Goal: Information Seeking & Learning: Learn about a topic

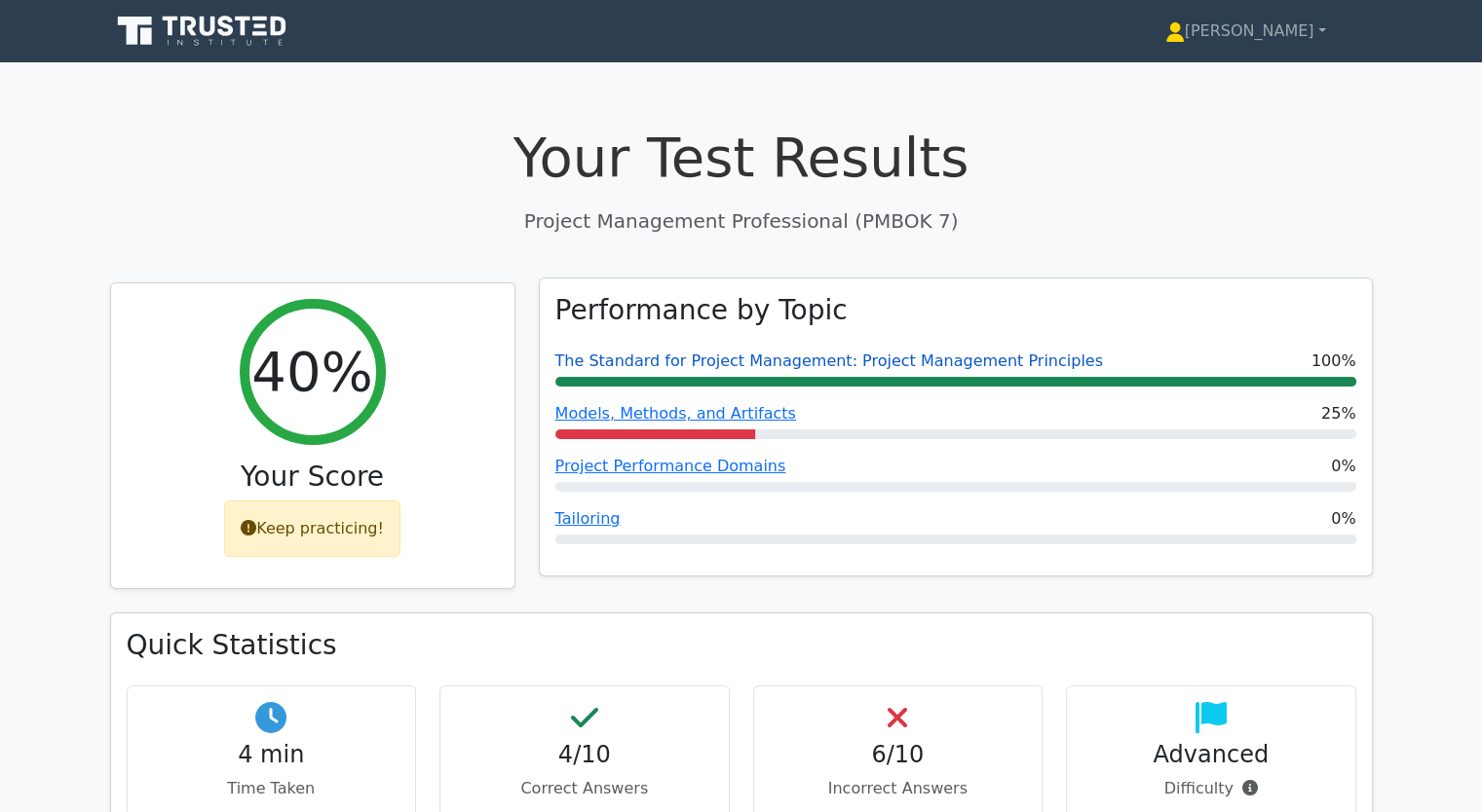
click at [666, 367] on link "The Standard for Project Management: Project Management Principles" at bounding box center [829, 361] width 547 height 19
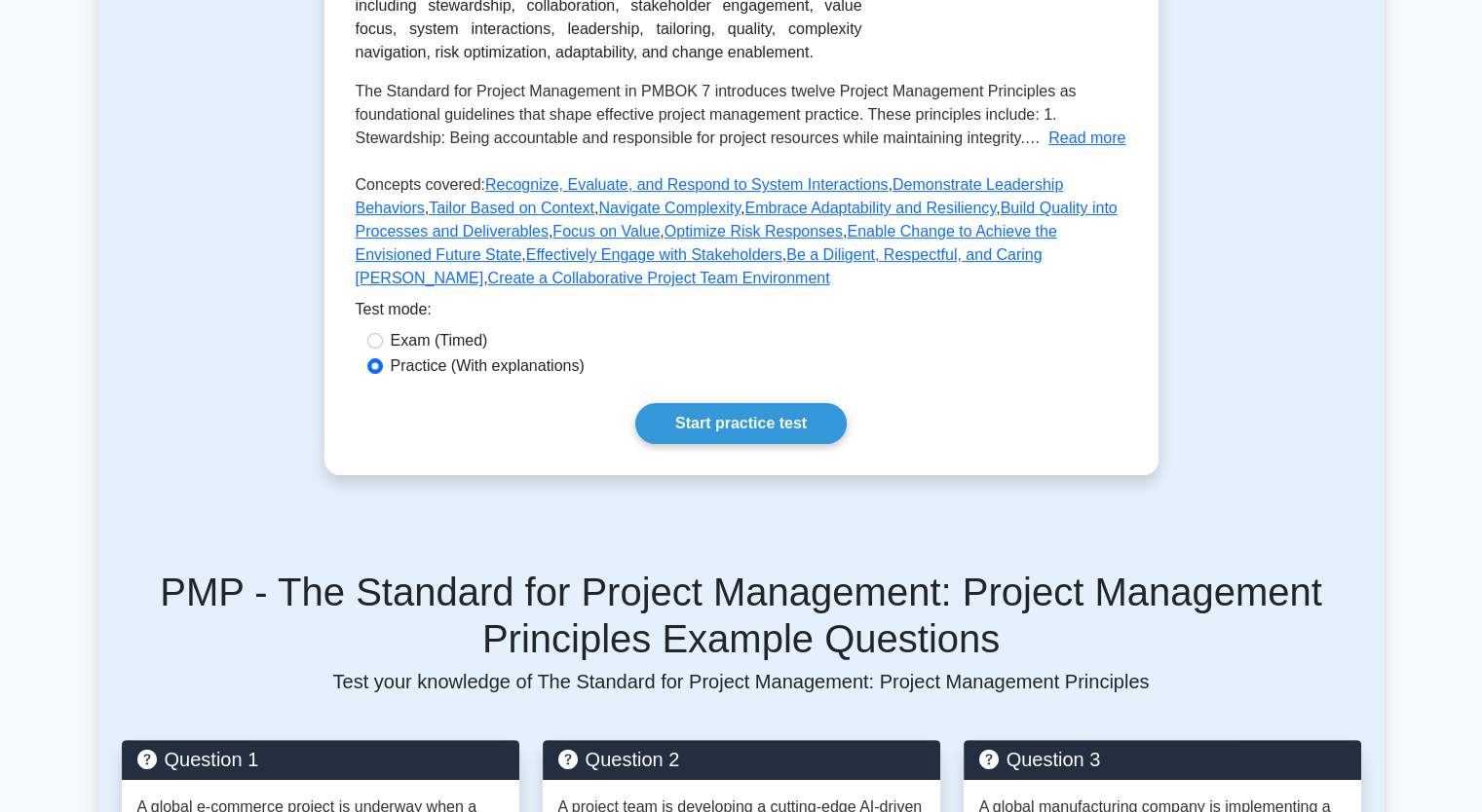
scroll to position [487, 0]
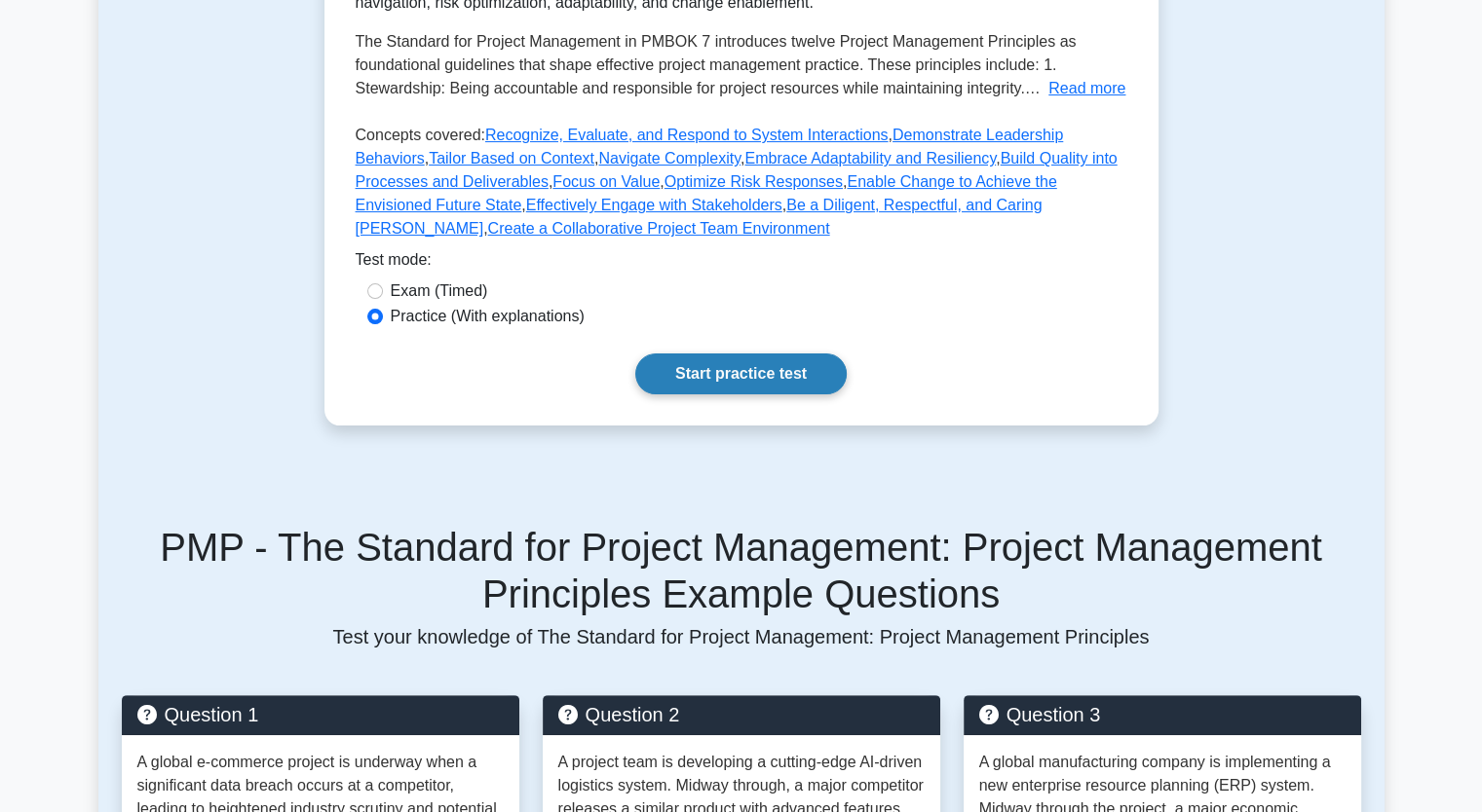
click at [712, 368] on link "Start practice test" at bounding box center [741, 374] width 211 height 41
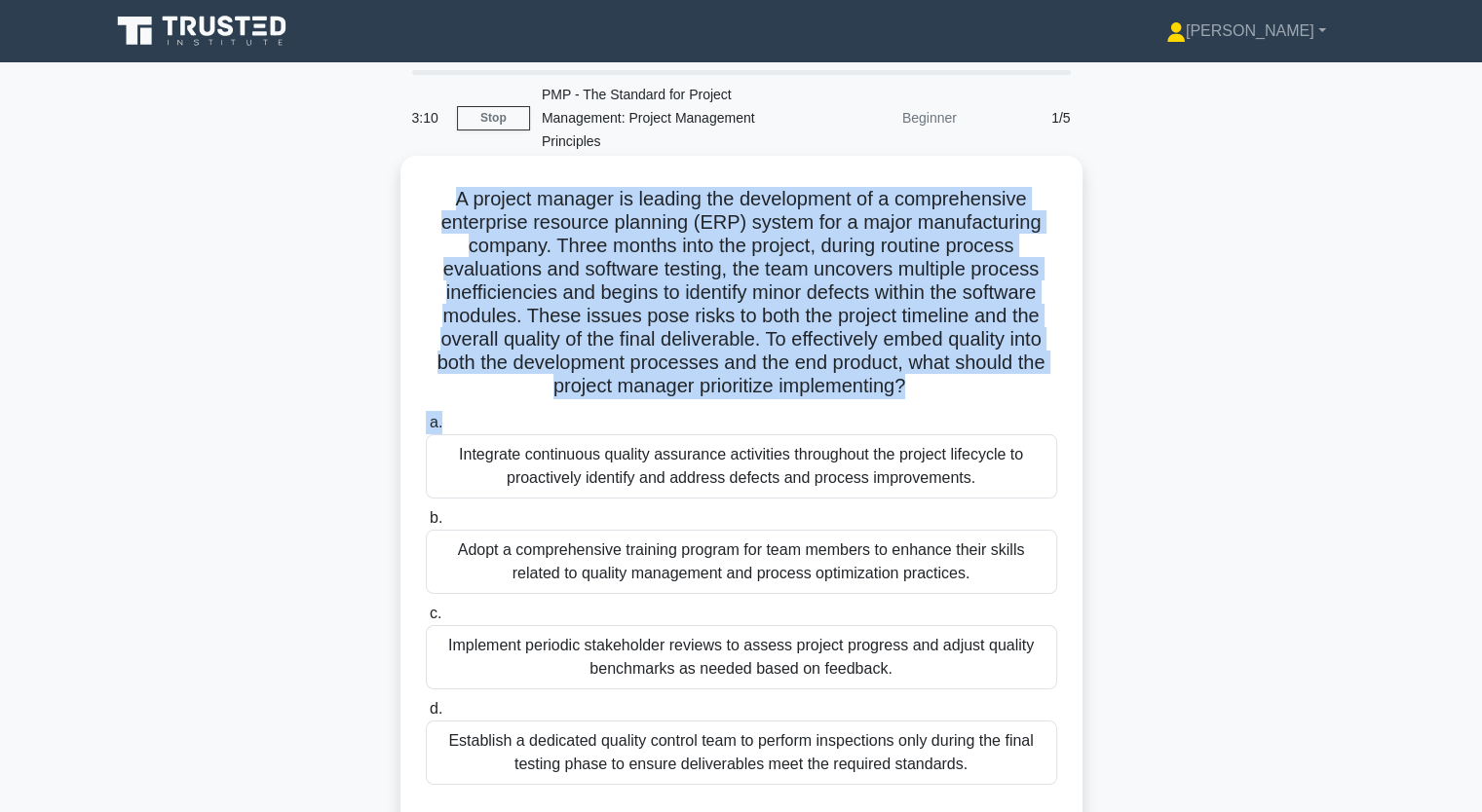
click at [850, 423] on label "a. Integrate continuous quality assurance activities throughout the project lif…" at bounding box center [741, 455] width 632 height 88
click at [425, 423] on input "a. Integrate continuous quality assurance activities throughout the project lif…" at bounding box center [425, 422] width 0 height 13
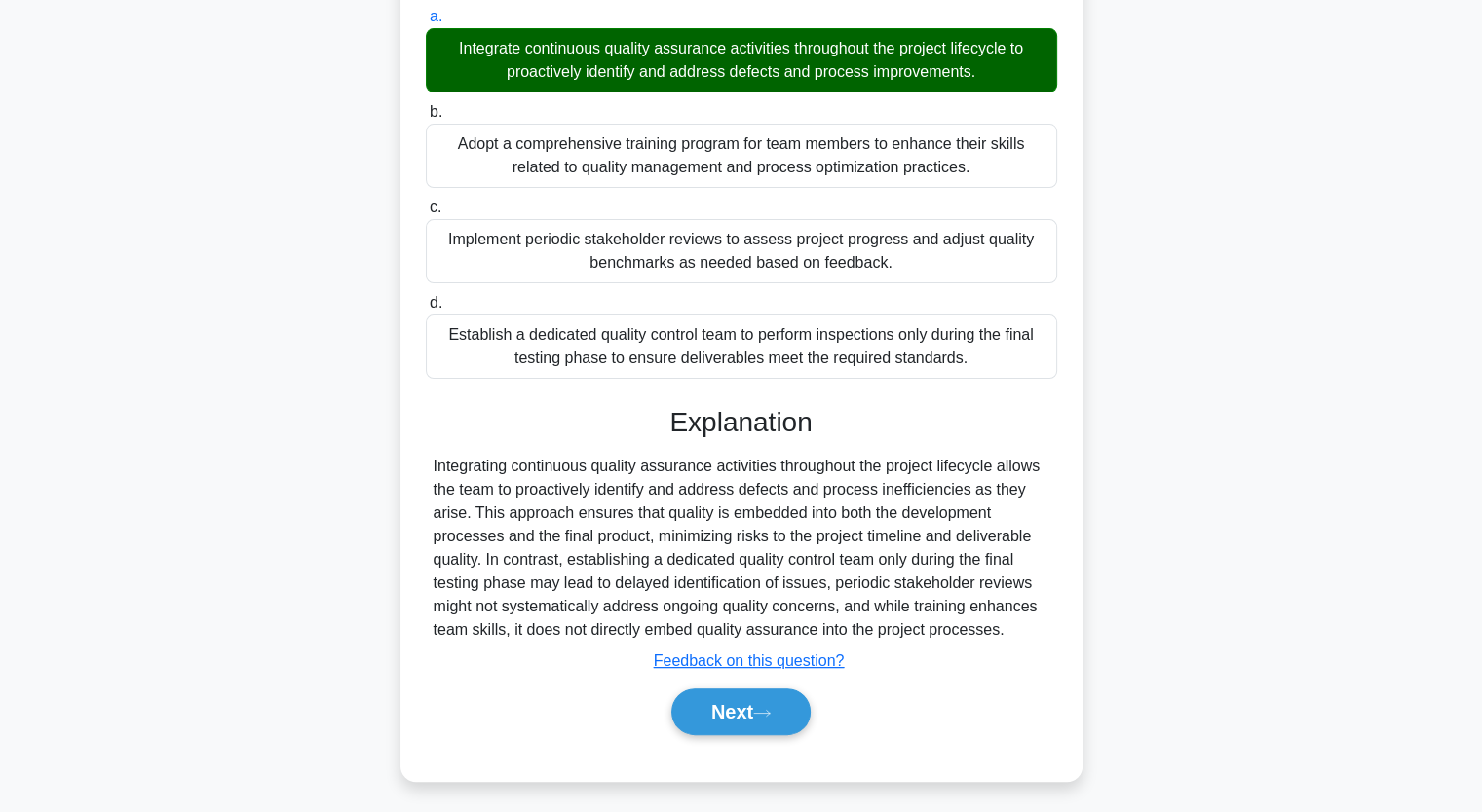
scroll to position [411, 0]
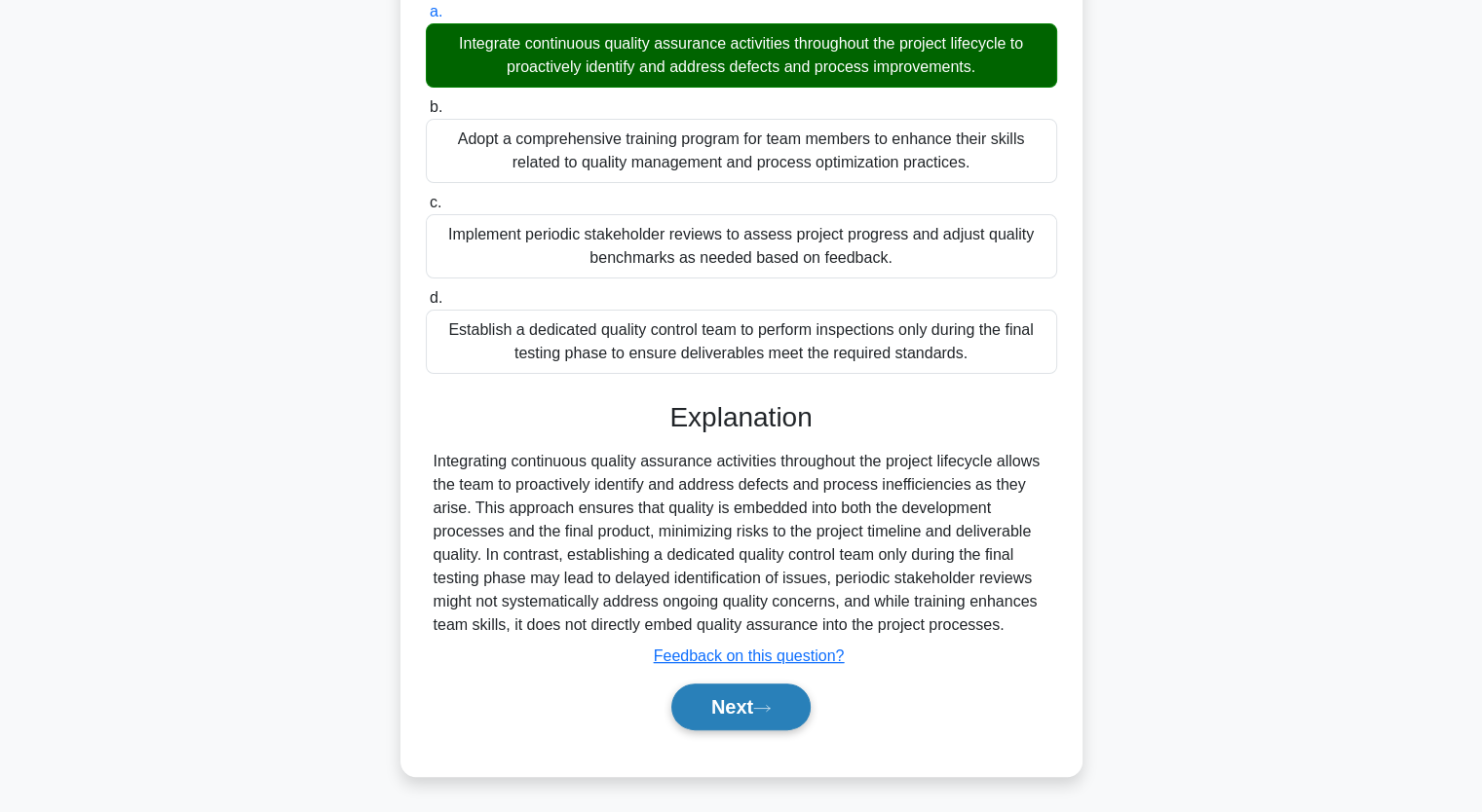
click at [770, 694] on button "Next" at bounding box center [741, 707] width 139 height 47
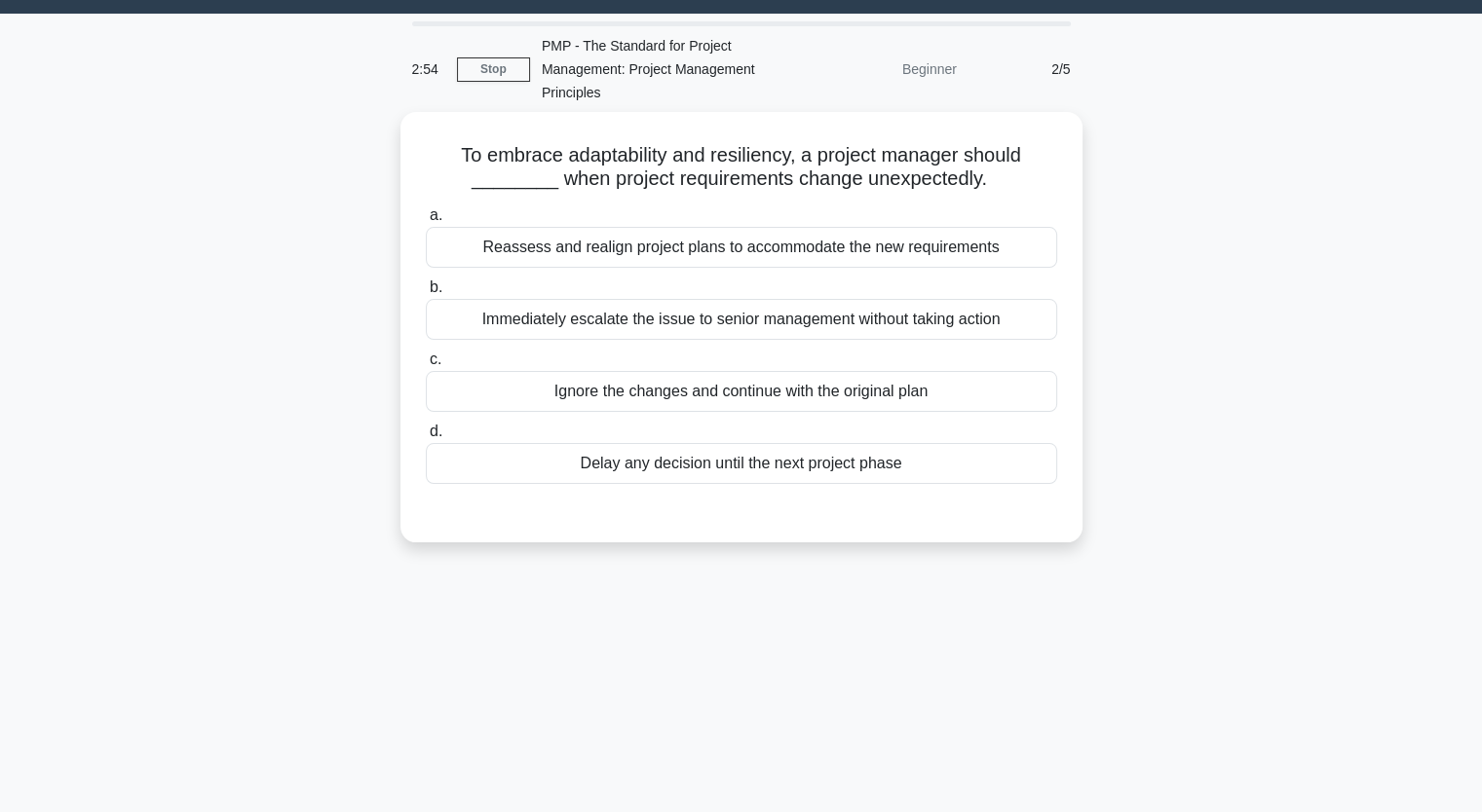
scroll to position [46, 0]
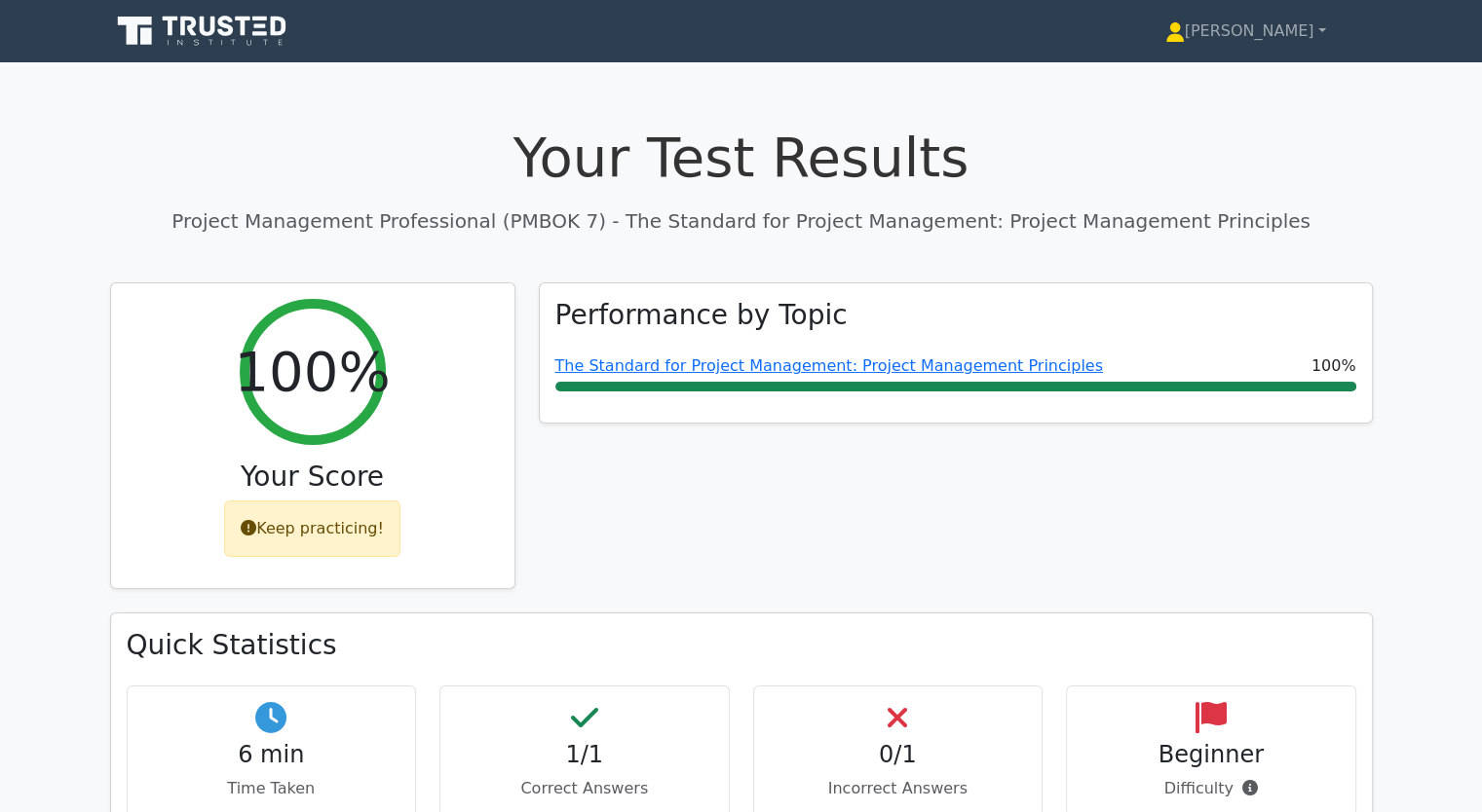
drag, startPoint x: 716, startPoint y: 849, endPoint x: 874, endPoint y: 219, distance: 649.5
click at [874, 219] on p "Project Management Professional (PMBOK 7) - The Standard for Project Management…" at bounding box center [741, 221] width 1262 height 29
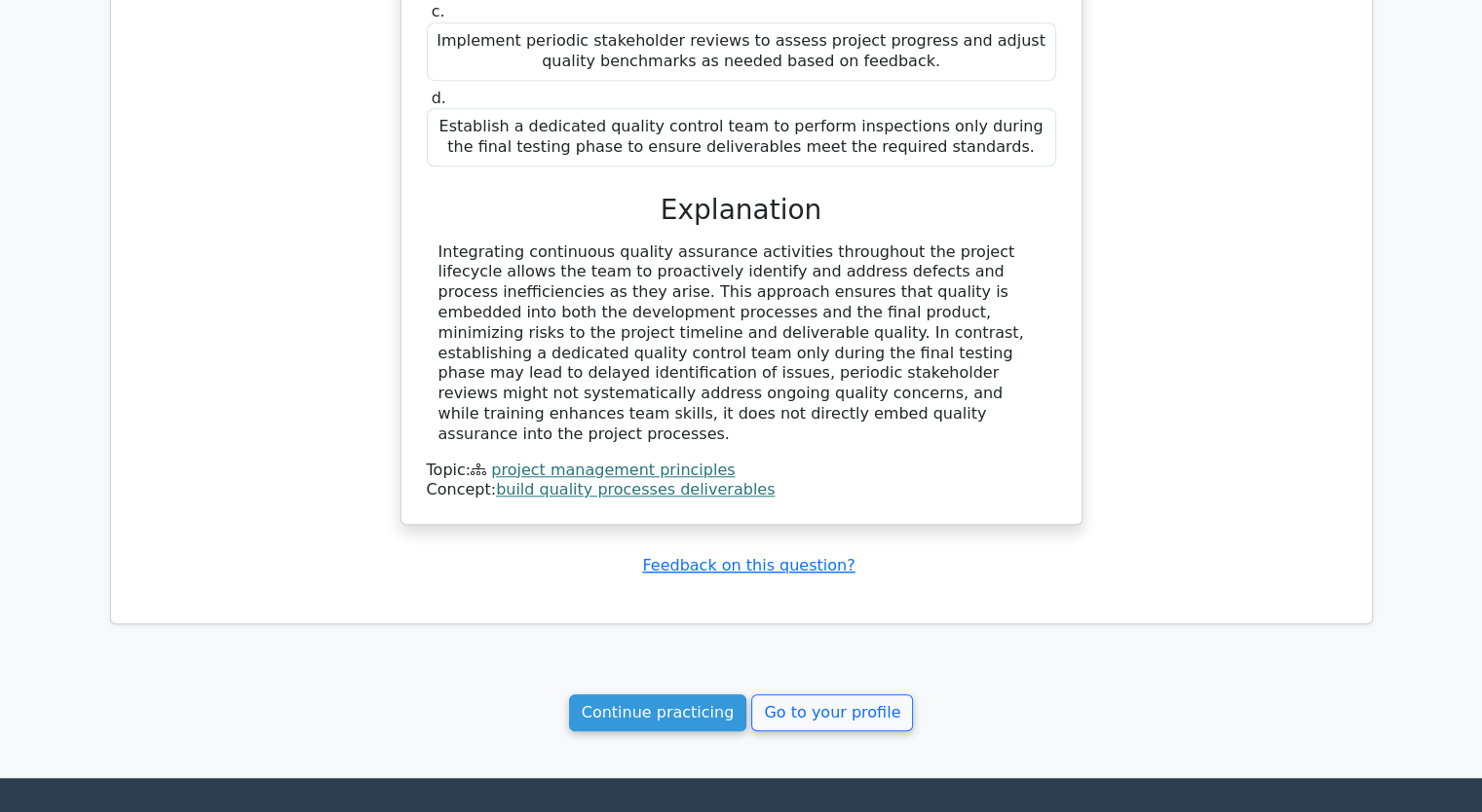
scroll to position [1558, 0]
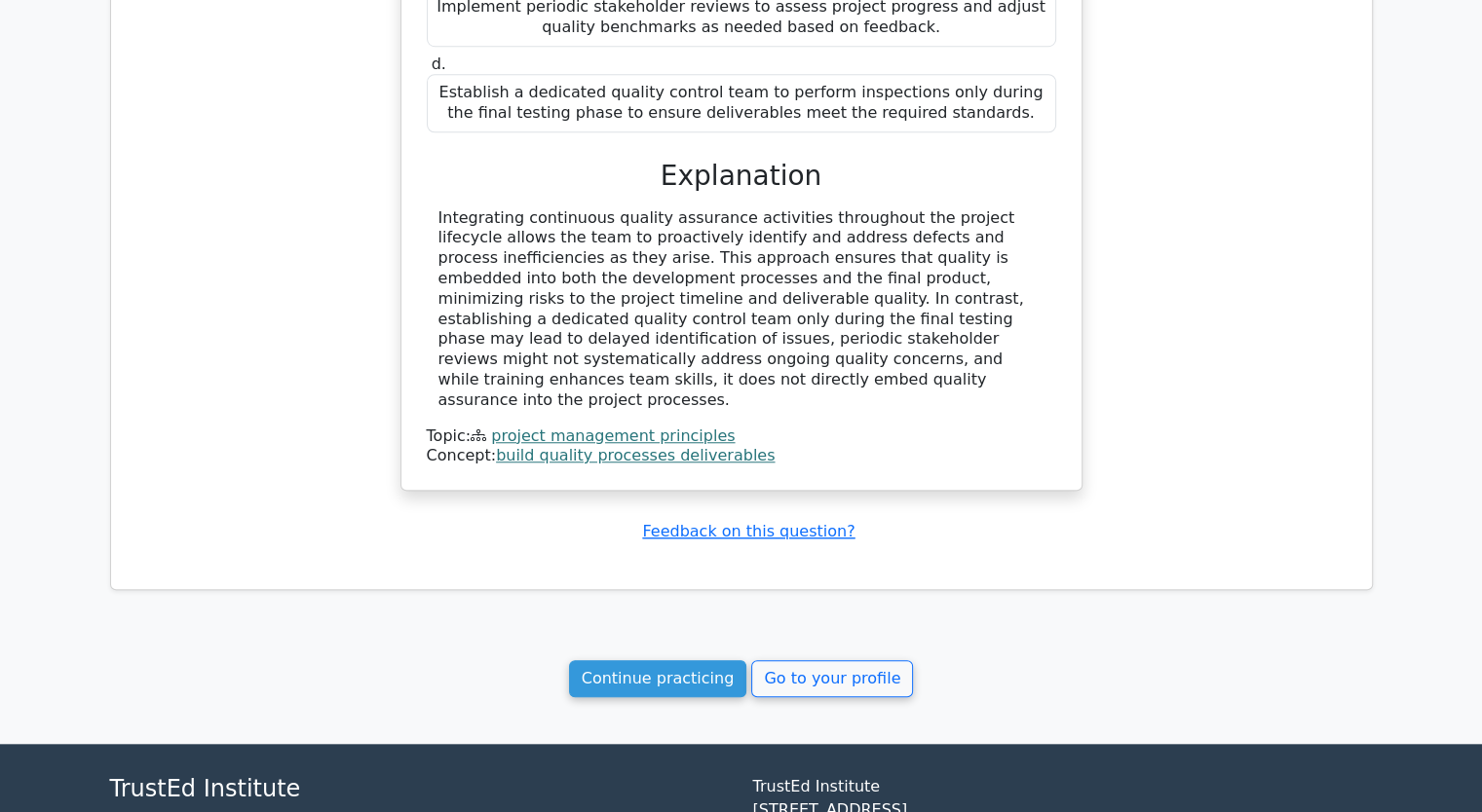
drag, startPoint x: 919, startPoint y: 344, endPoint x: 411, endPoint y: -85, distance: 664.9
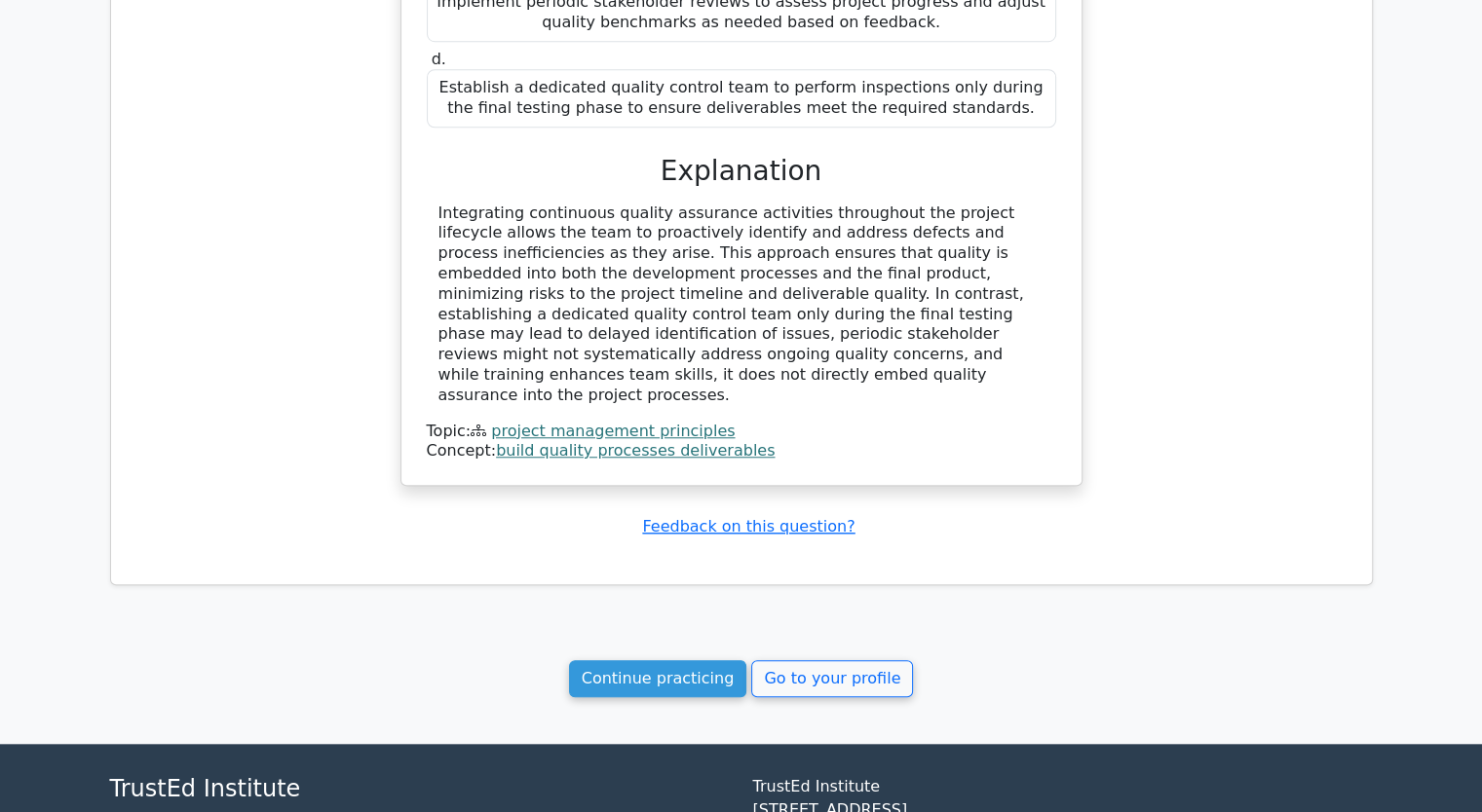
click at [314, 179] on div "A project manager is leading the development of a comprehensive enterprise reso…" at bounding box center [742, 2] width 1230 height 1016
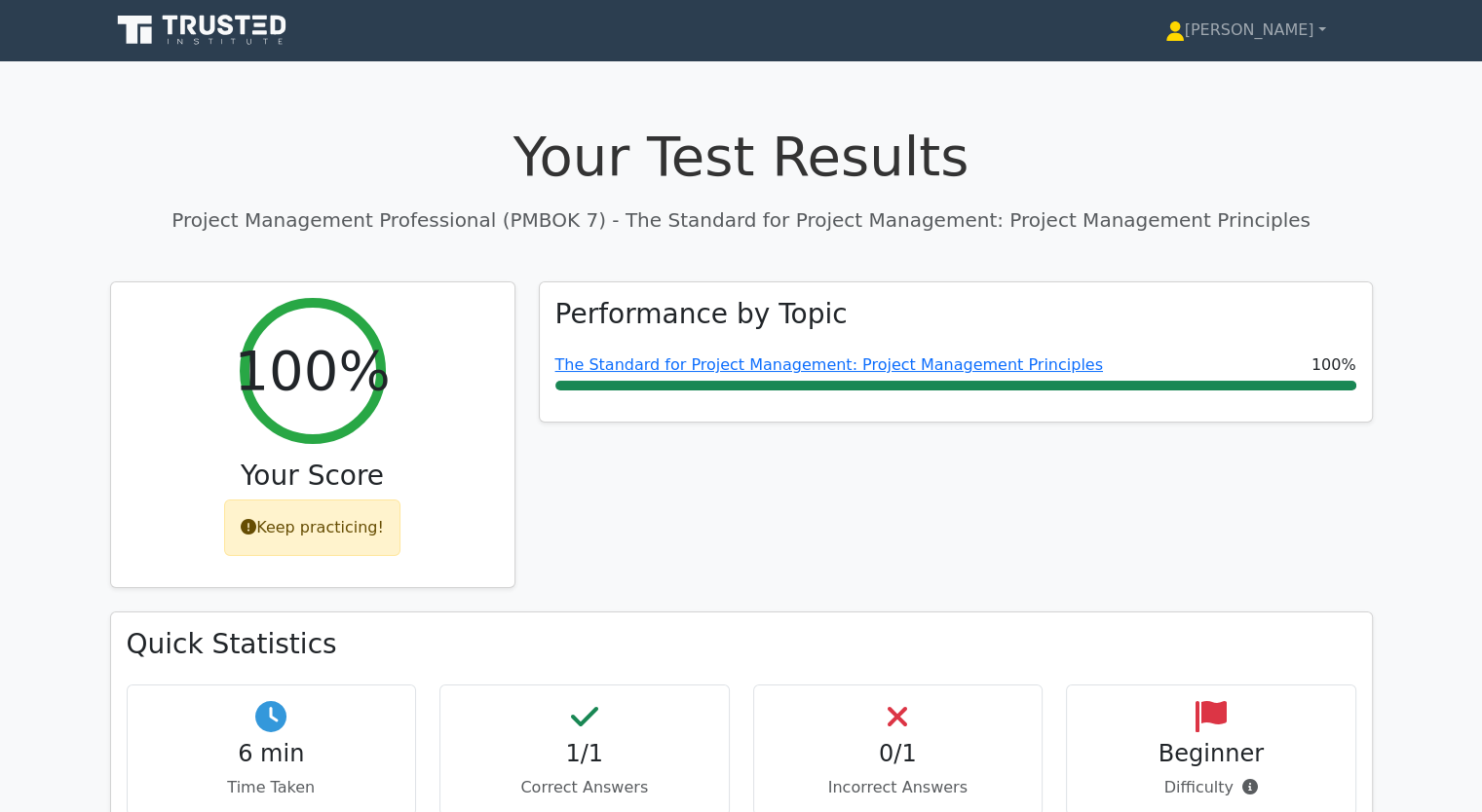
scroll to position [0, 0]
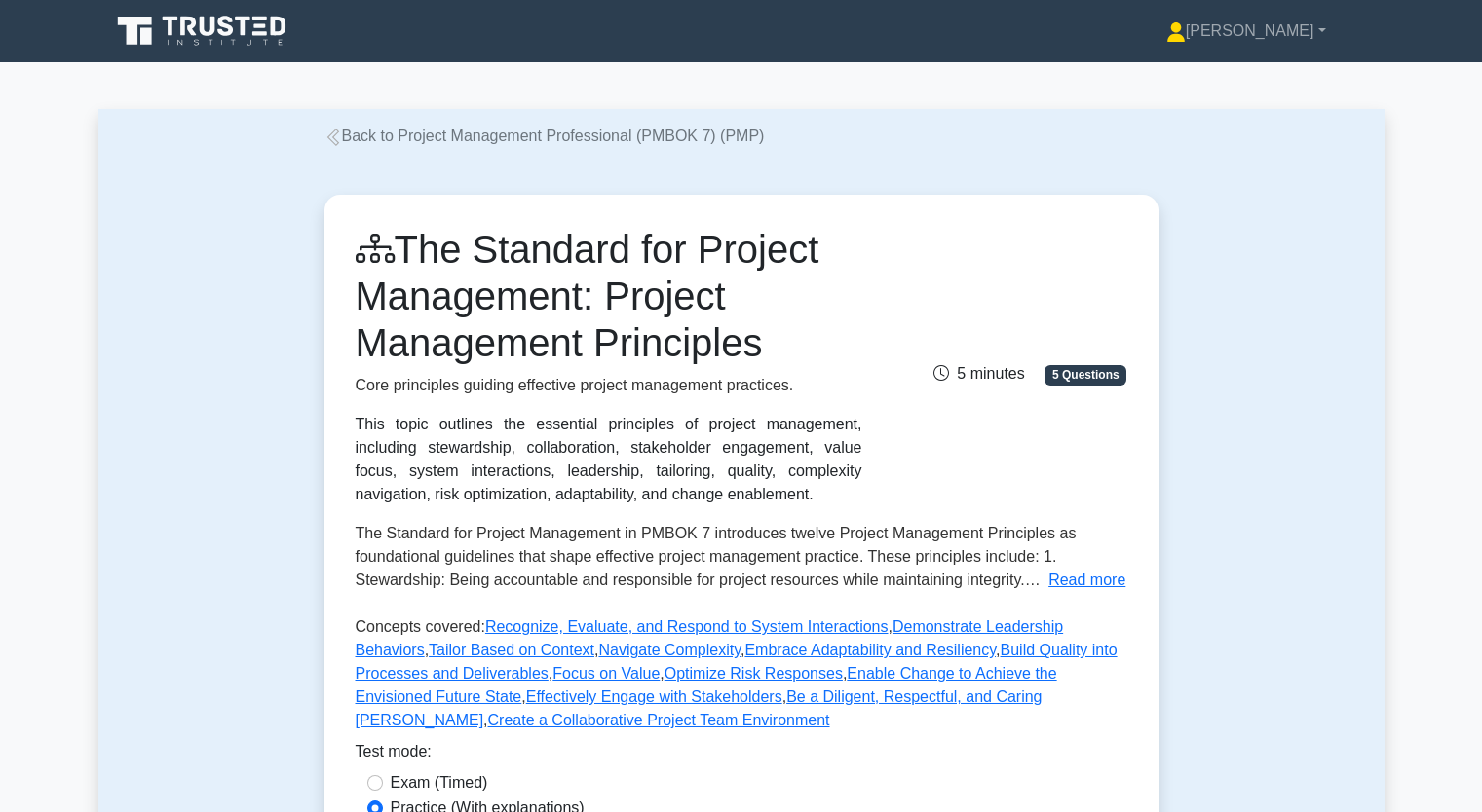
scroll to position [487, 0]
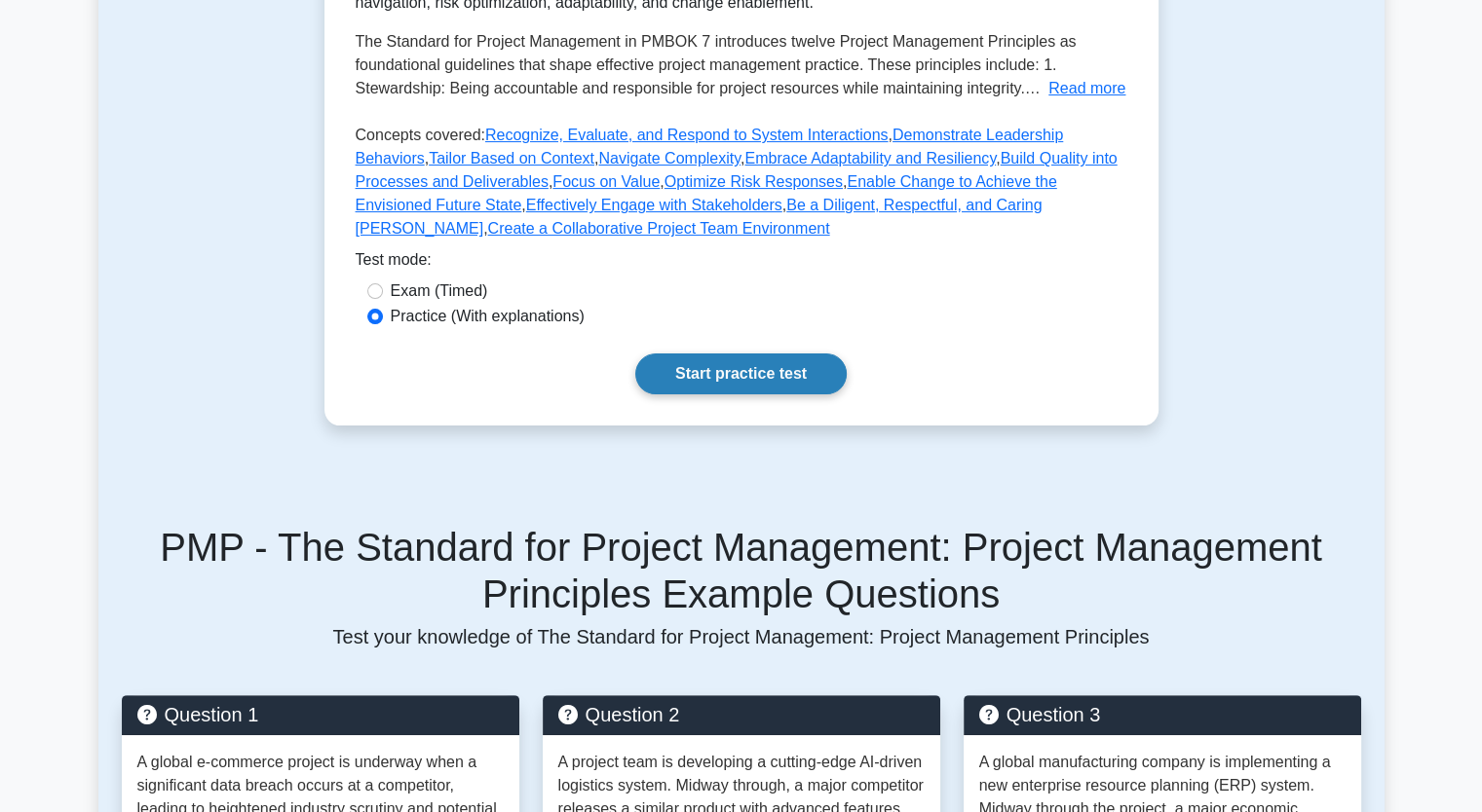
click at [763, 372] on link "Start practice test" at bounding box center [741, 374] width 211 height 41
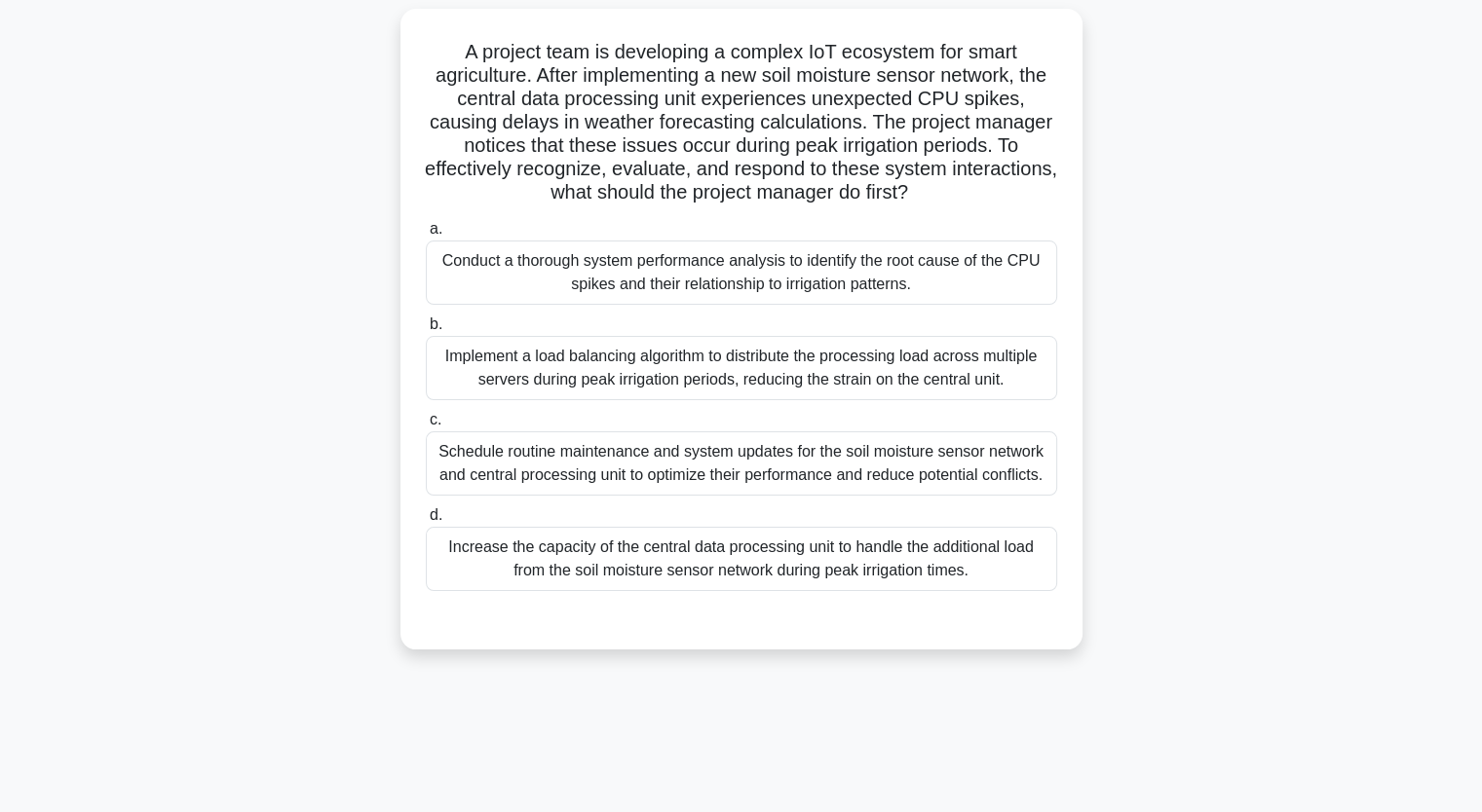
scroll to position [155, 0]
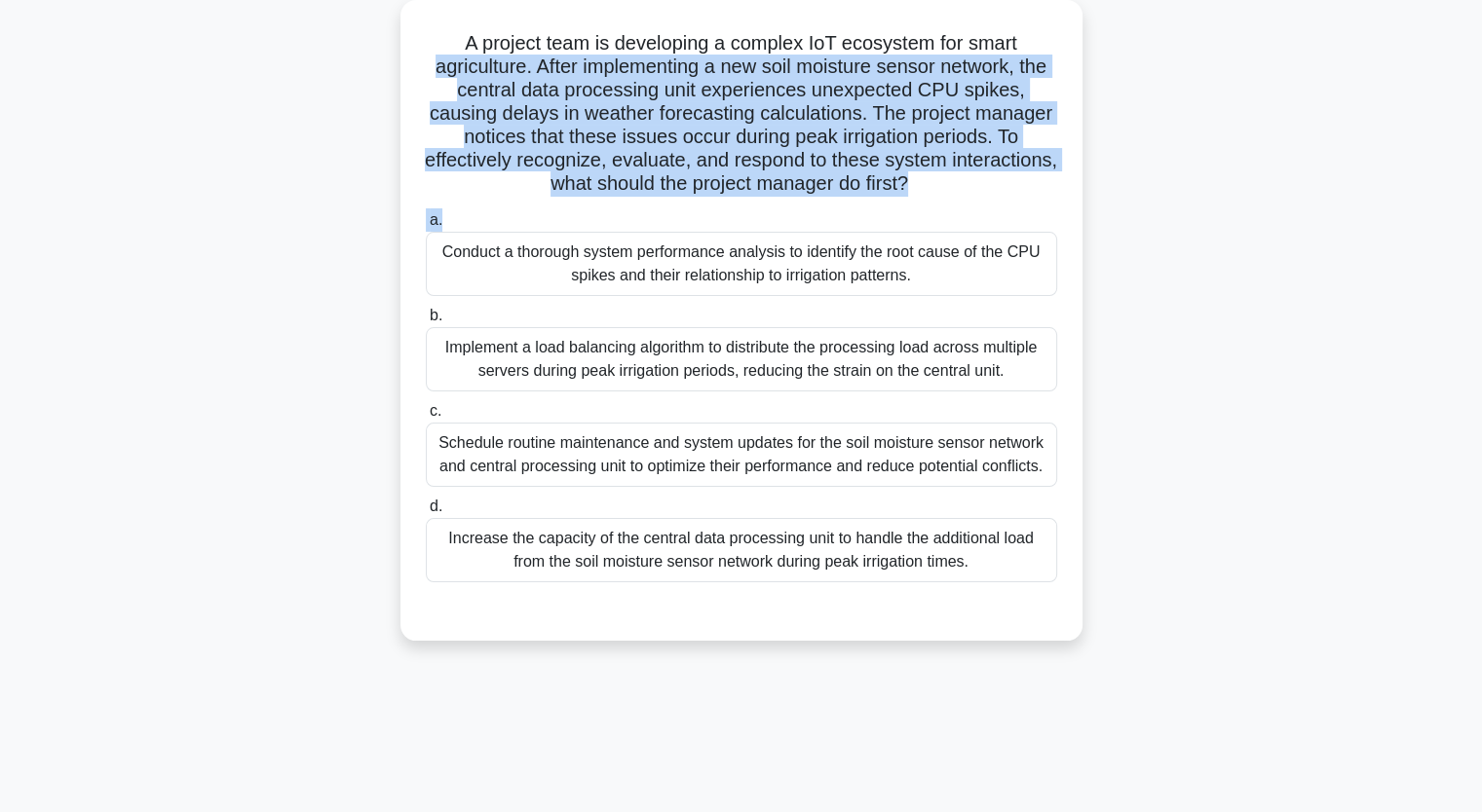
drag, startPoint x: 444, startPoint y: 55, endPoint x: 791, endPoint y: 221, distance: 384.7
click at [791, 221] on div "A project team is developing a complex IoT ecosystem for smart agriculture. Aft…" at bounding box center [742, 321] width 667 height 625
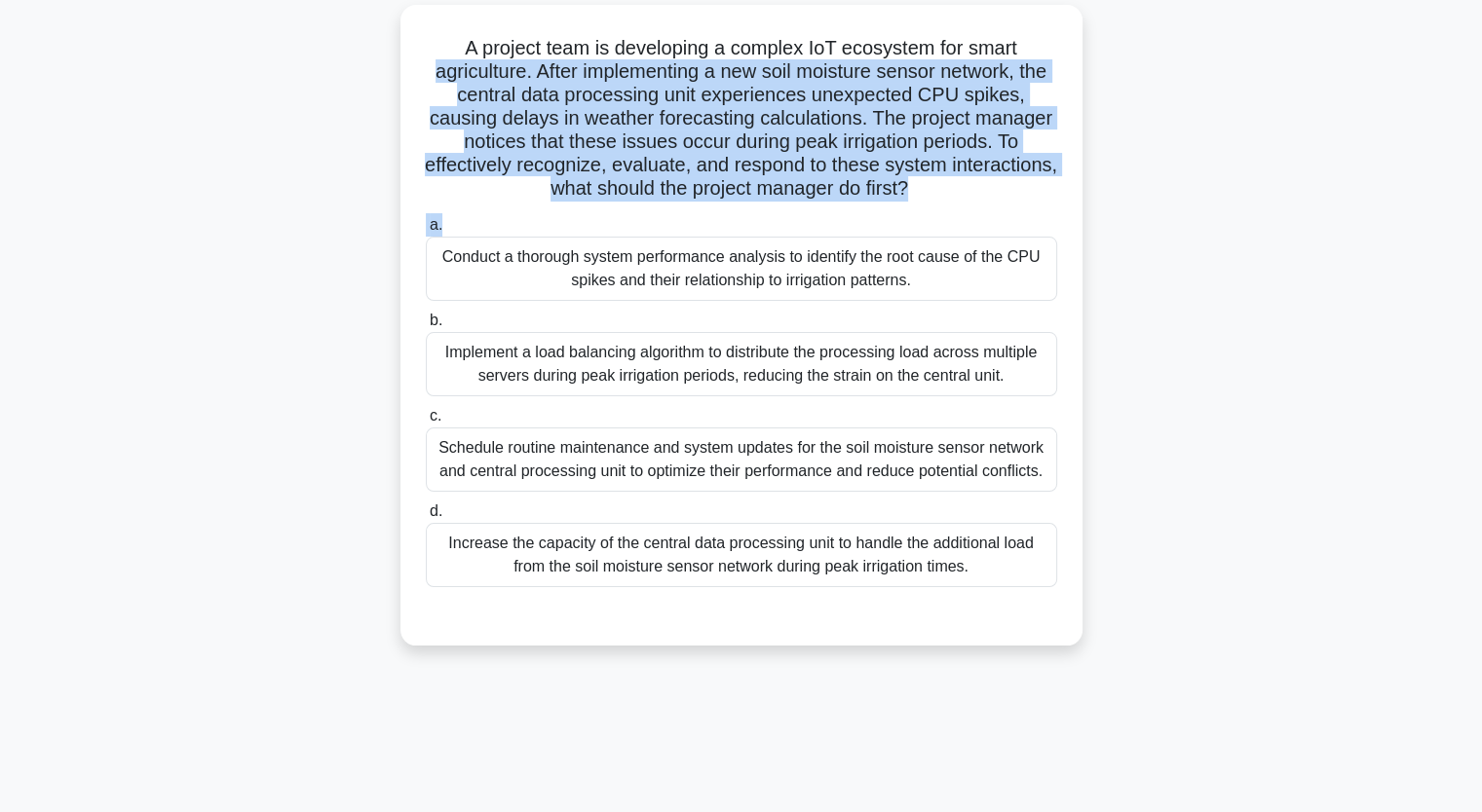
click at [286, 126] on div "A project team is developing a complex IoT ecosystem for smart agriculture. Aft…" at bounding box center [741, 337] width 1286 height 664
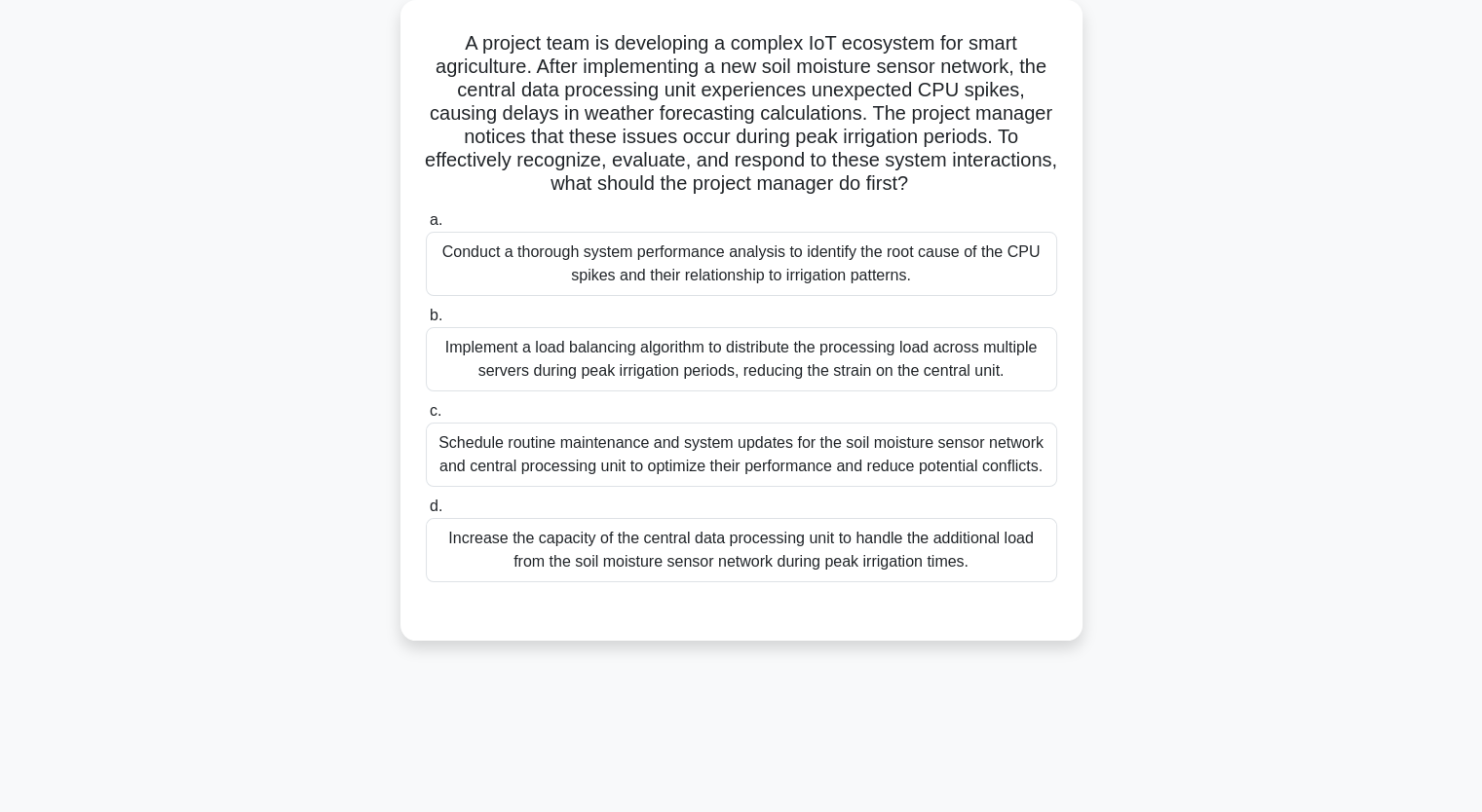
click at [436, 40] on h5 "A project team is developing a complex IoT ecosystem for smart agriculture. Aft…" at bounding box center [741, 113] width 635 height 165
click at [459, 41] on h5 "A project team is developing a complex IoT ecosystem for smart agriculture. Aft…" at bounding box center [741, 113] width 635 height 165
click at [430, 48] on h5 "A project team is developing a complex IoT ecosystem for smart agriculture. Aft…" at bounding box center [741, 113] width 635 height 165
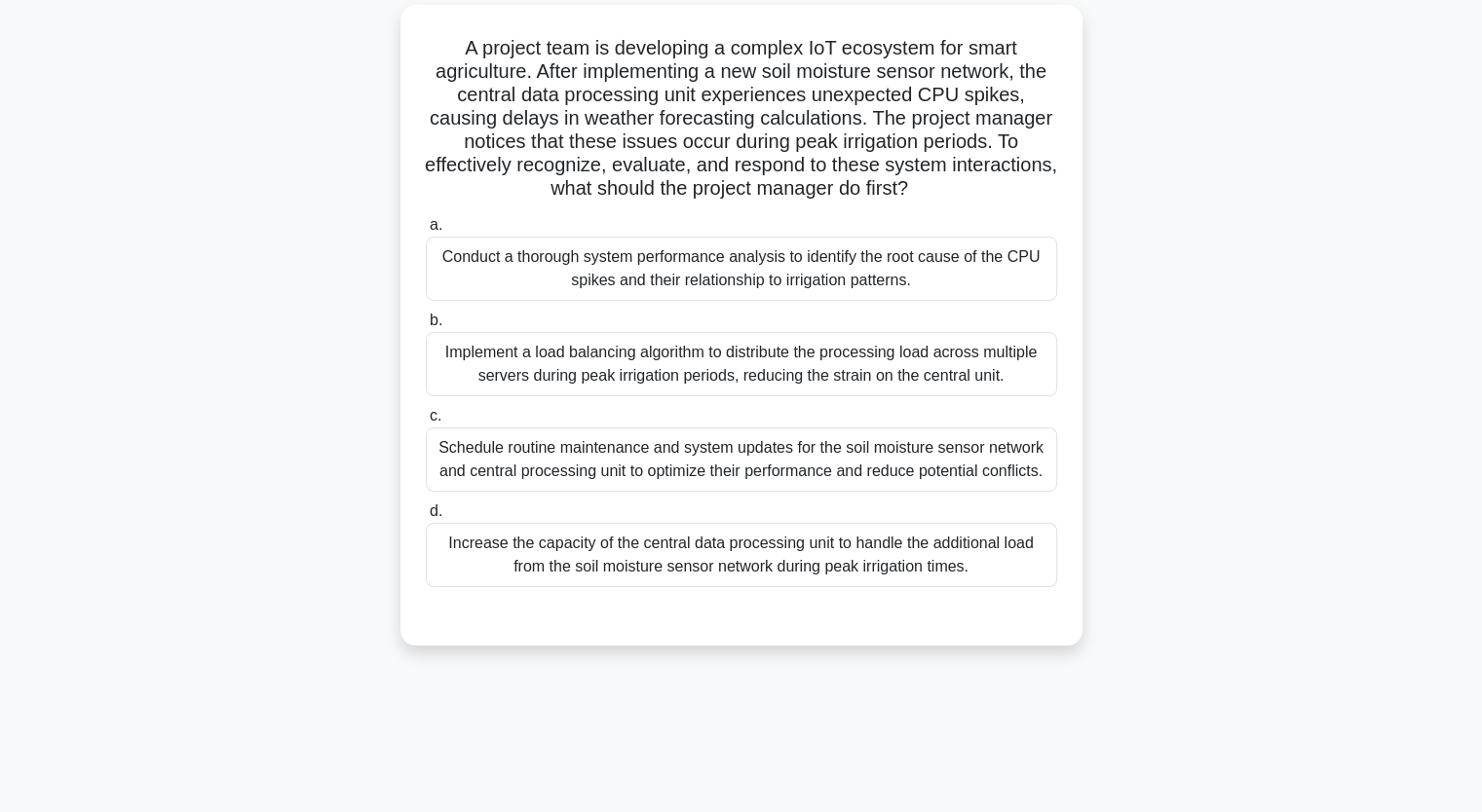
click at [374, 79] on div "A project team is developing a complex IoT ecosystem for smart agriculture. Aft…" at bounding box center [741, 337] width 1286 height 664
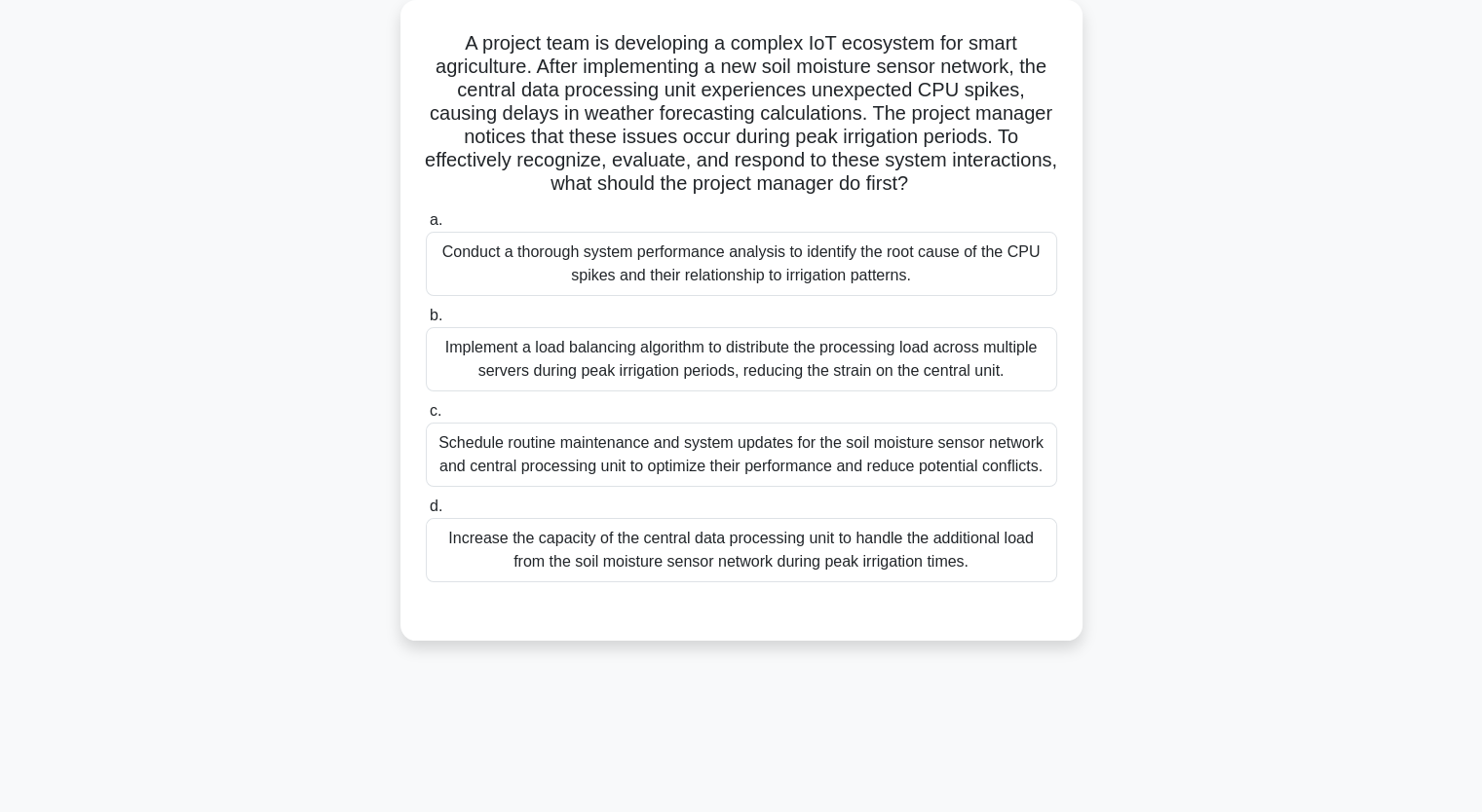
click at [456, 45] on h5 "A project team is developing a complex IoT ecosystem for smart agriculture. Aft…" at bounding box center [741, 113] width 635 height 165
click at [558, 65] on h5 "A project team is developing a complex IoT ecosystem for smart agriculture. Aft…" at bounding box center [741, 113] width 635 height 165
click at [450, 45] on h5 "A project team is developing a complex IoT ecosystem for smart agriculture. Aft…" at bounding box center [741, 113] width 635 height 165
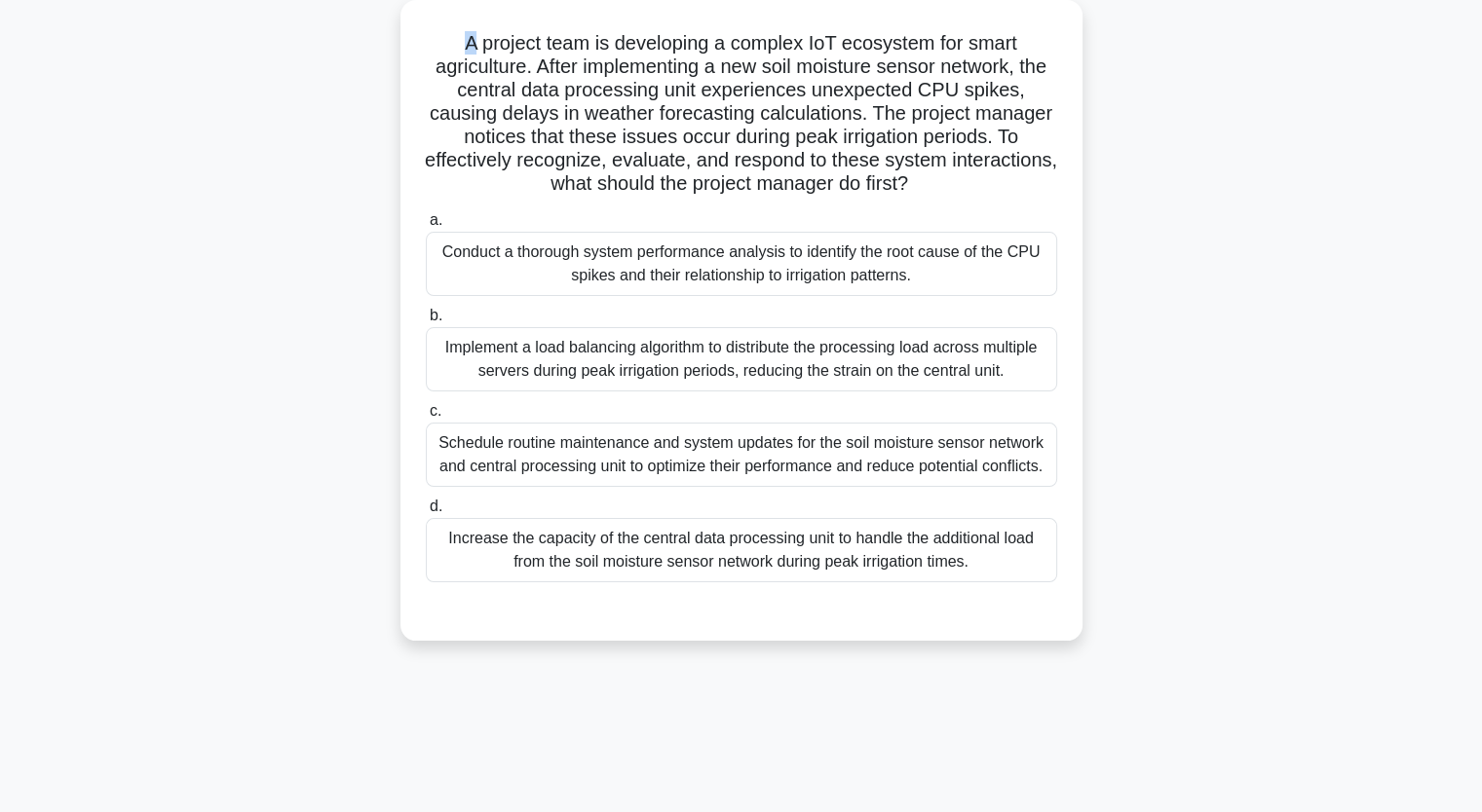
click at [450, 45] on h5 "A project team is developing a complex IoT ecosystem for smart agriculture. Aft…" at bounding box center [741, 113] width 635 height 165
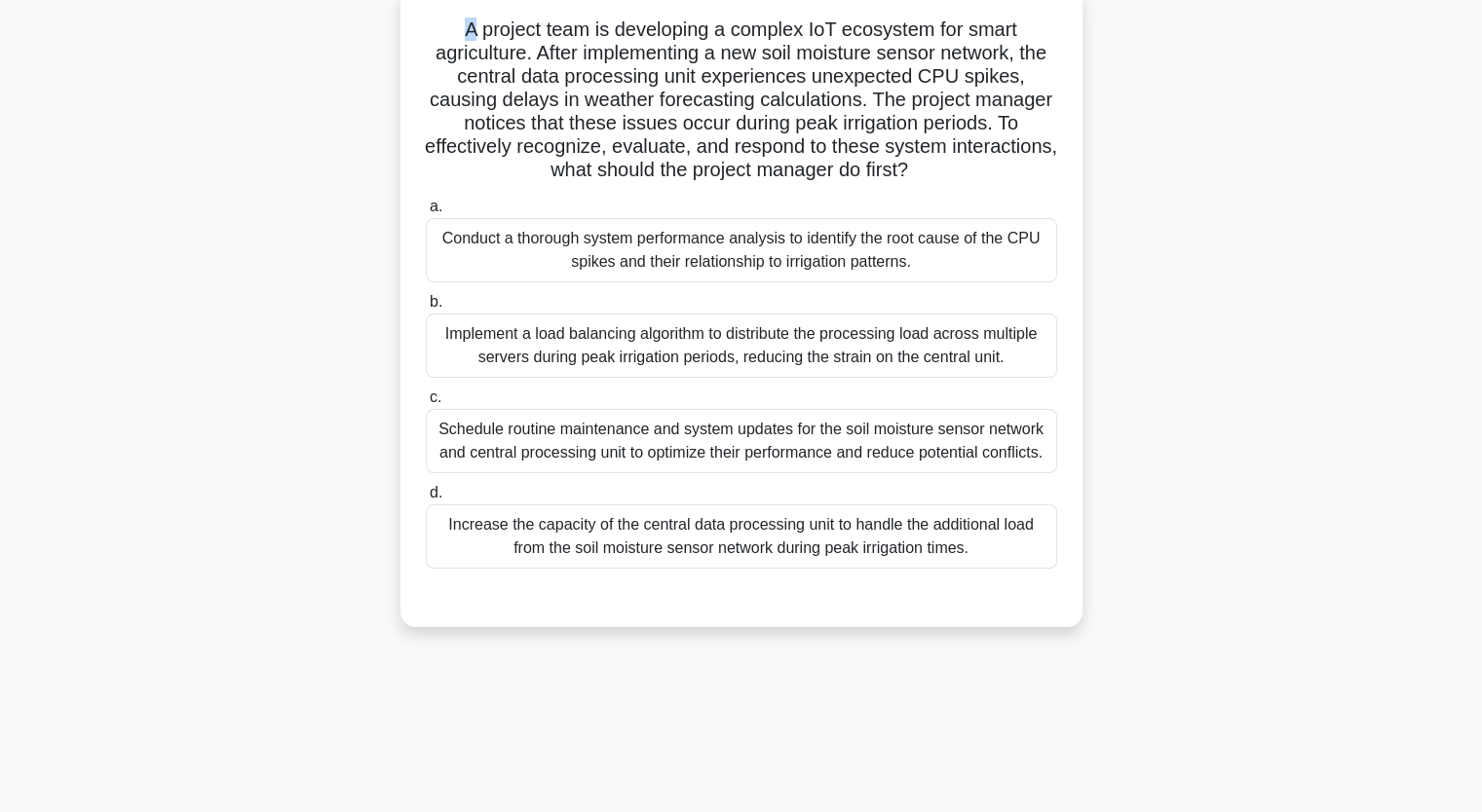
scroll to position [143, 0]
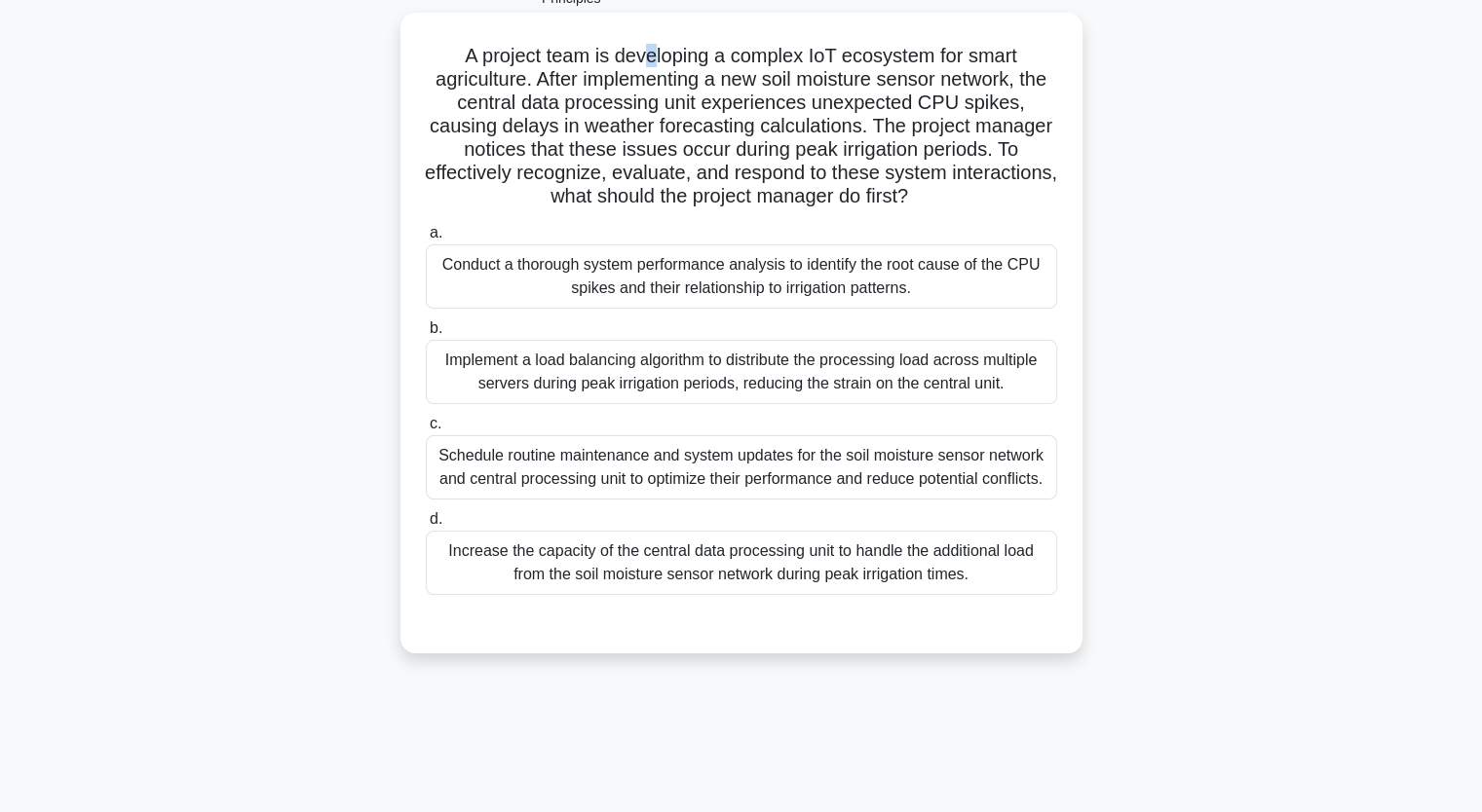
click at [648, 27] on div "A project team is developing a complex IoT ecosystem for smart agriculture. Aft…" at bounding box center [742, 333] width 667 height 625
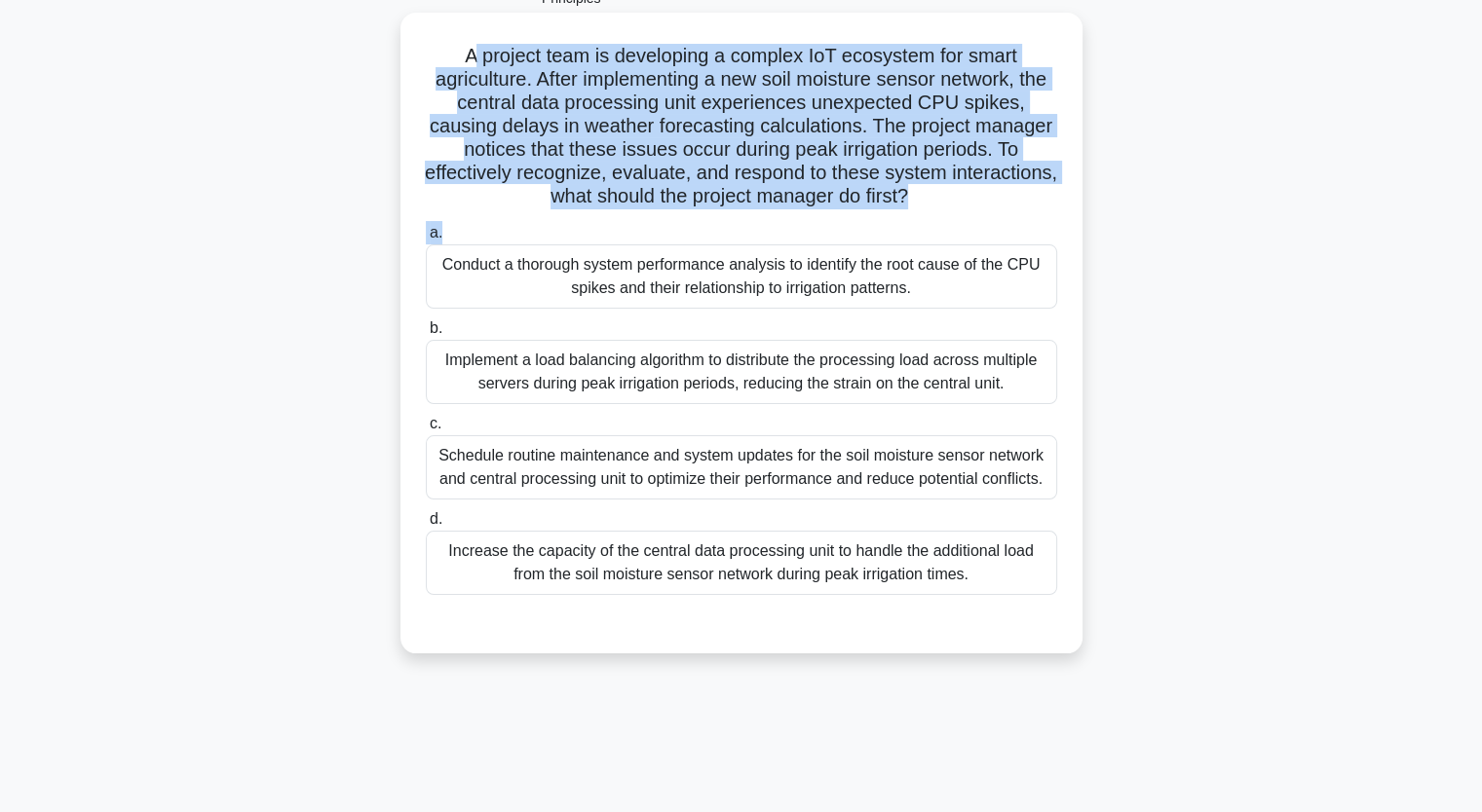
drag, startPoint x: 466, startPoint y: 52, endPoint x: 927, endPoint y: 223, distance: 491.7
click at [927, 223] on div "A project team is developing a complex IoT ecosystem for smart agriculture. Aft…" at bounding box center [742, 333] width 667 height 625
copy div "project team is developing a complex IoT ecosystem for smart agriculture. After…"
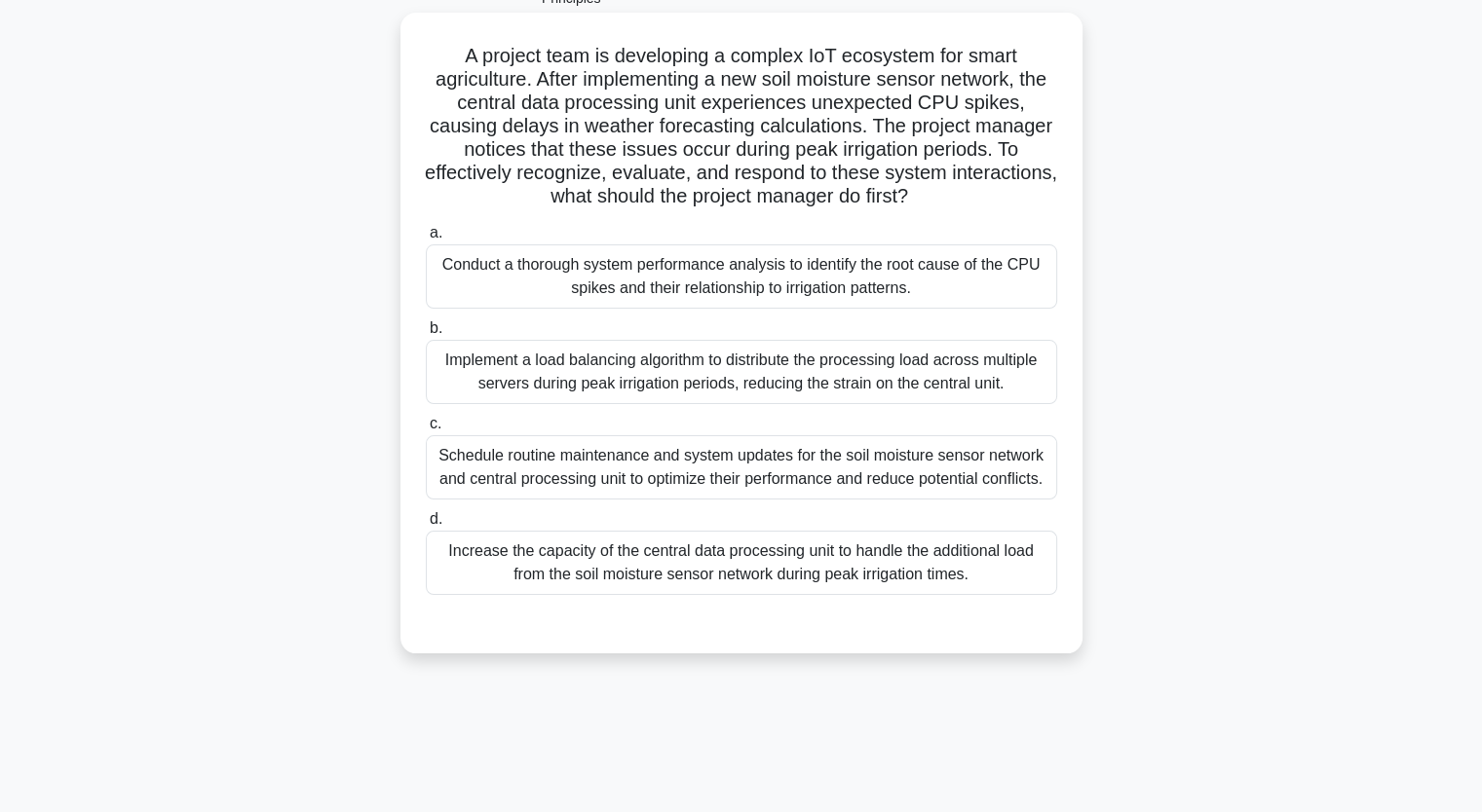
click at [674, 281] on div "Conduct a thorough system performance analysis to identify the root cause of th…" at bounding box center [741, 277] width 632 height 64
click at [425, 239] on input "a. Conduct a thorough system performance analysis to identify the root cause of…" at bounding box center [425, 233] width 0 height 13
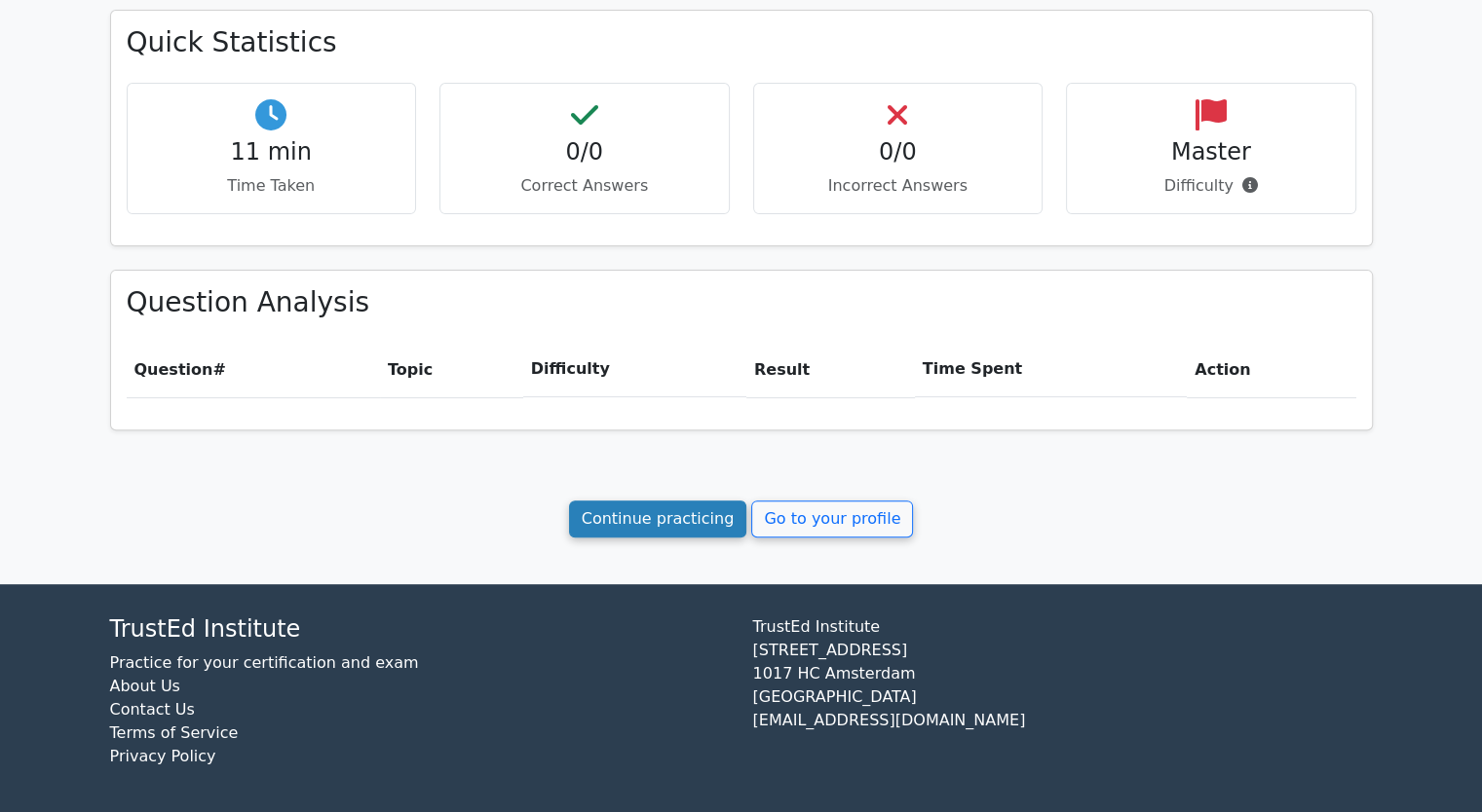
click at [682, 524] on link "Continue practicing" at bounding box center [658, 519] width 178 height 37
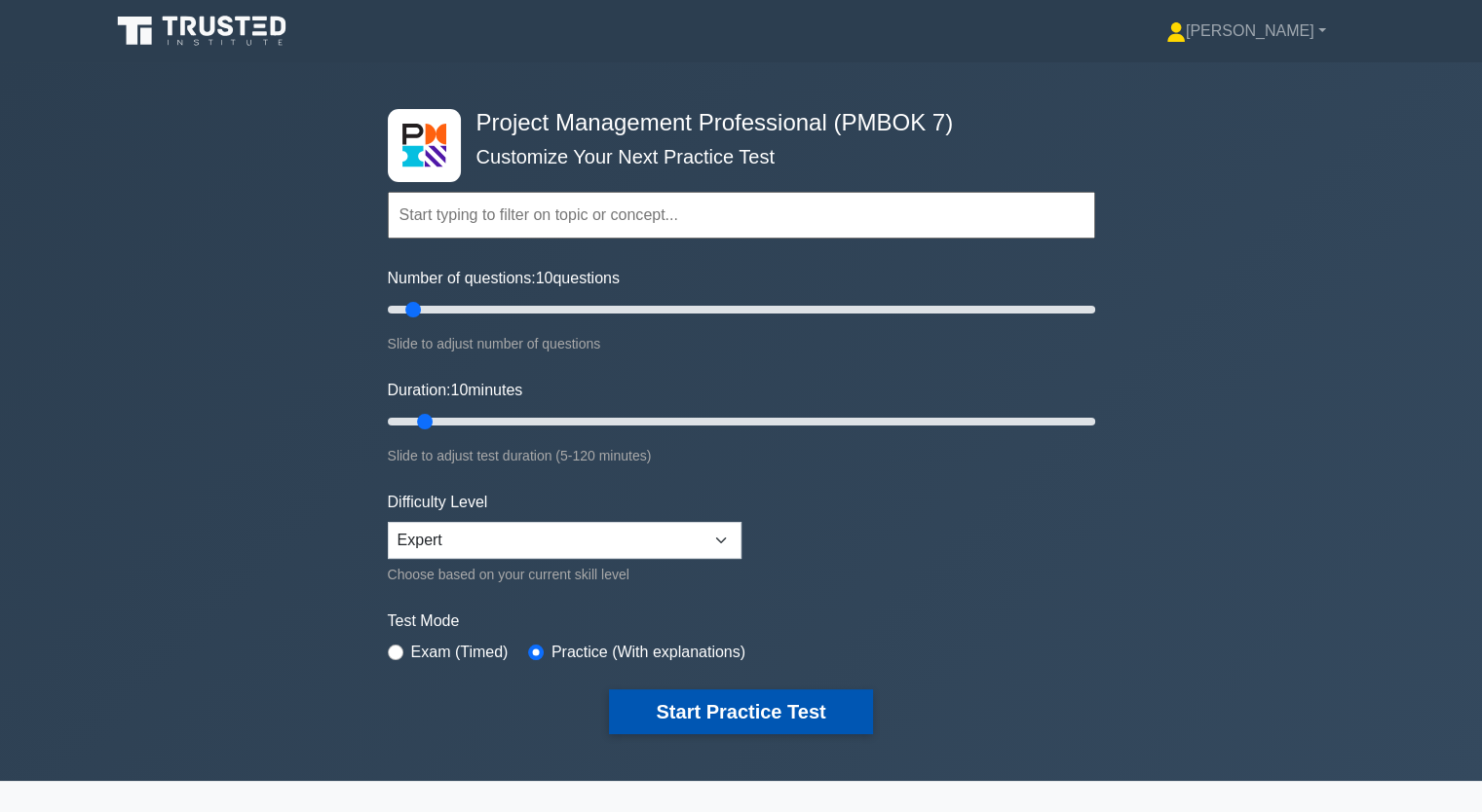
click at [771, 715] on button "Start Practice Test" at bounding box center [740, 712] width 263 height 45
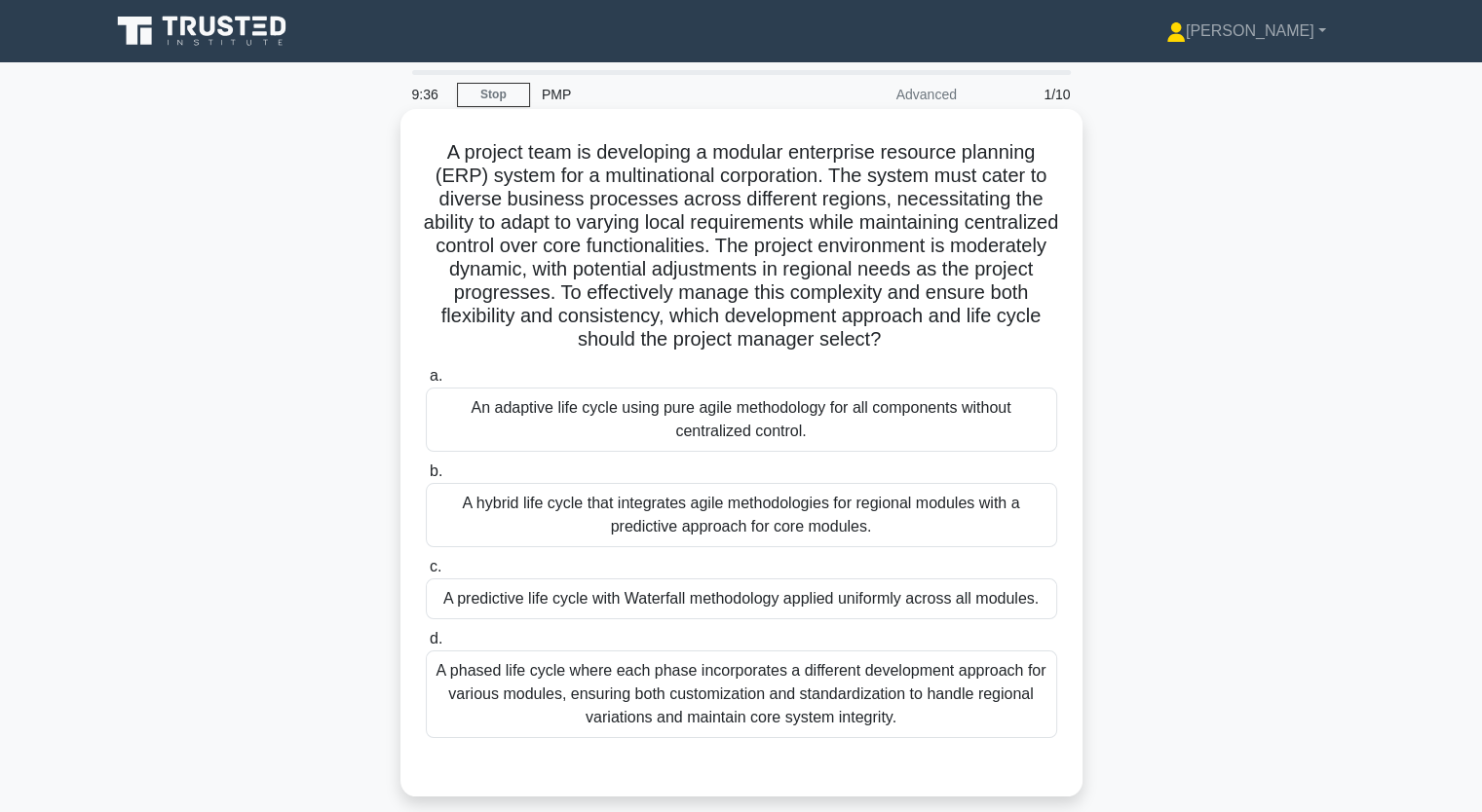
click at [585, 426] on div "An adaptive life cycle using pure agile methodology for all components without …" at bounding box center [741, 420] width 632 height 64
click at [425, 383] on input "a. An adaptive life cycle using pure agile methodology for all components witho…" at bounding box center [425, 376] width 0 height 13
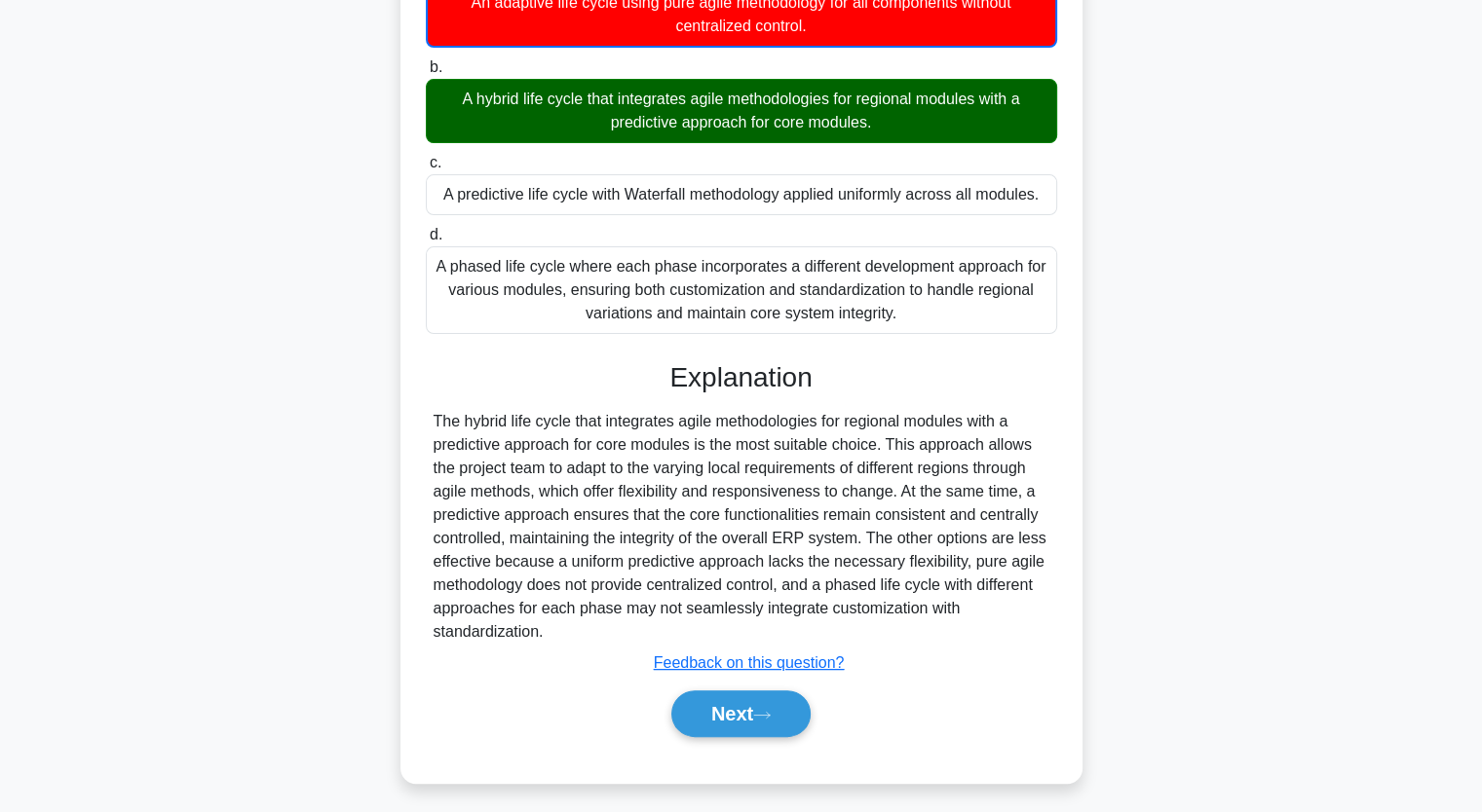
scroll to position [413, 0]
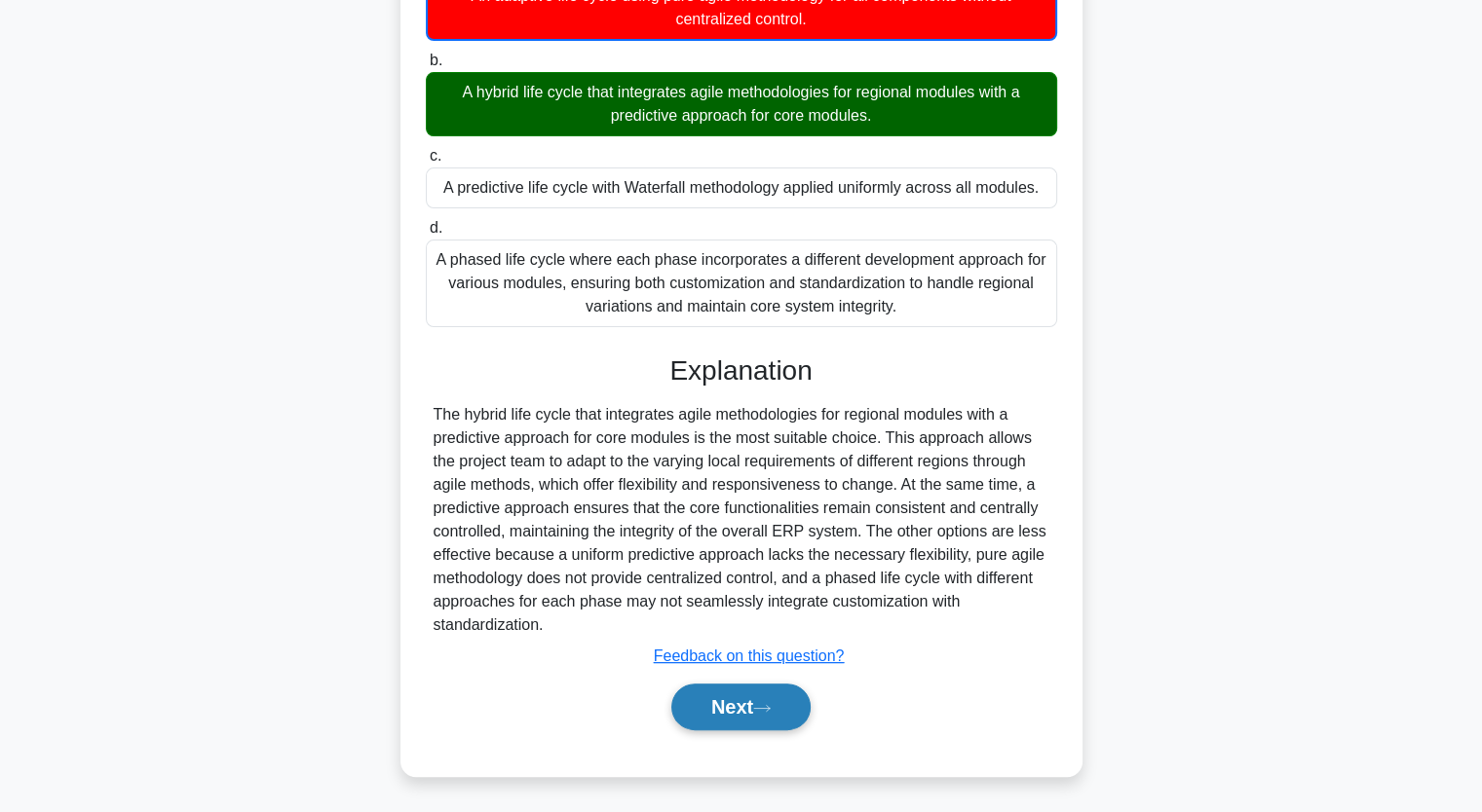
click at [763, 711] on icon at bounding box center [762, 707] width 18 height 11
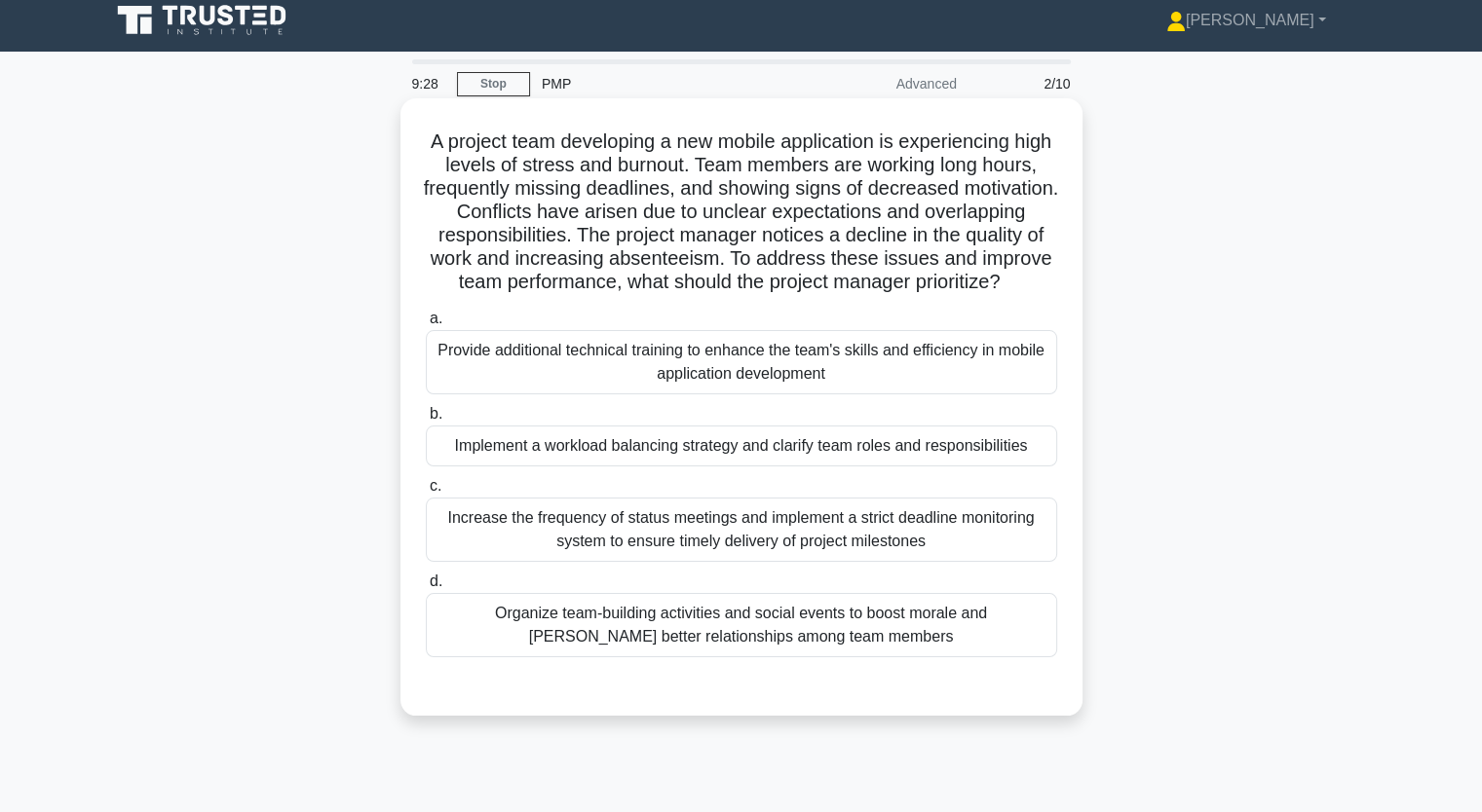
scroll to position [0, 0]
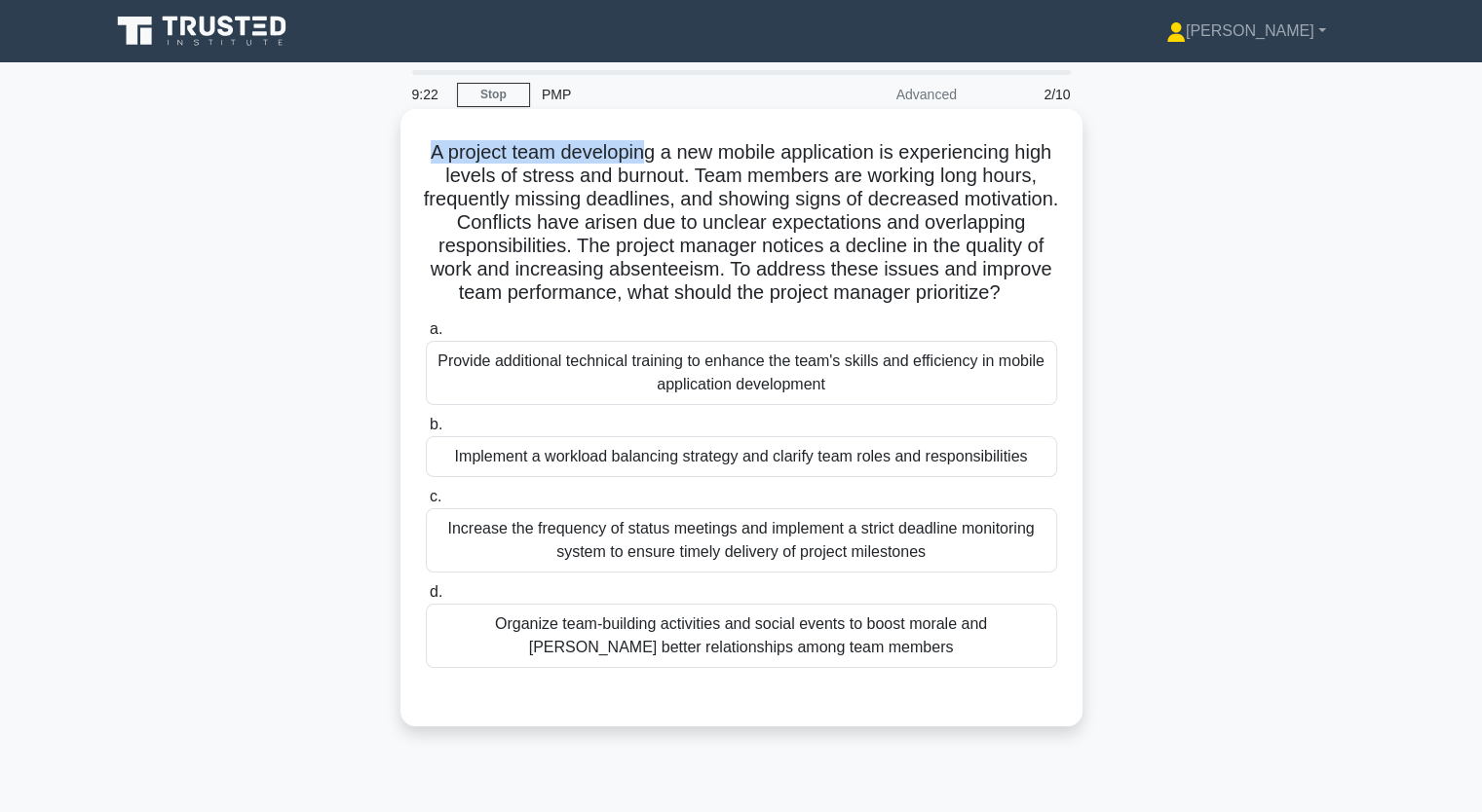
drag, startPoint x: 440, startPoint y: 150, endPoint x: 721, endPoint y: 162, distance: 281.3
click at [681, 157] on h5 "A project team developing a new mobile application is experiencing high levels …" at bounding box center [741, 222] width 635 height 165
click at [406, 141] on div "A project team developing a new mobile application is experiencing high levels …" at bounding box center [742, 418] width 682 height 618
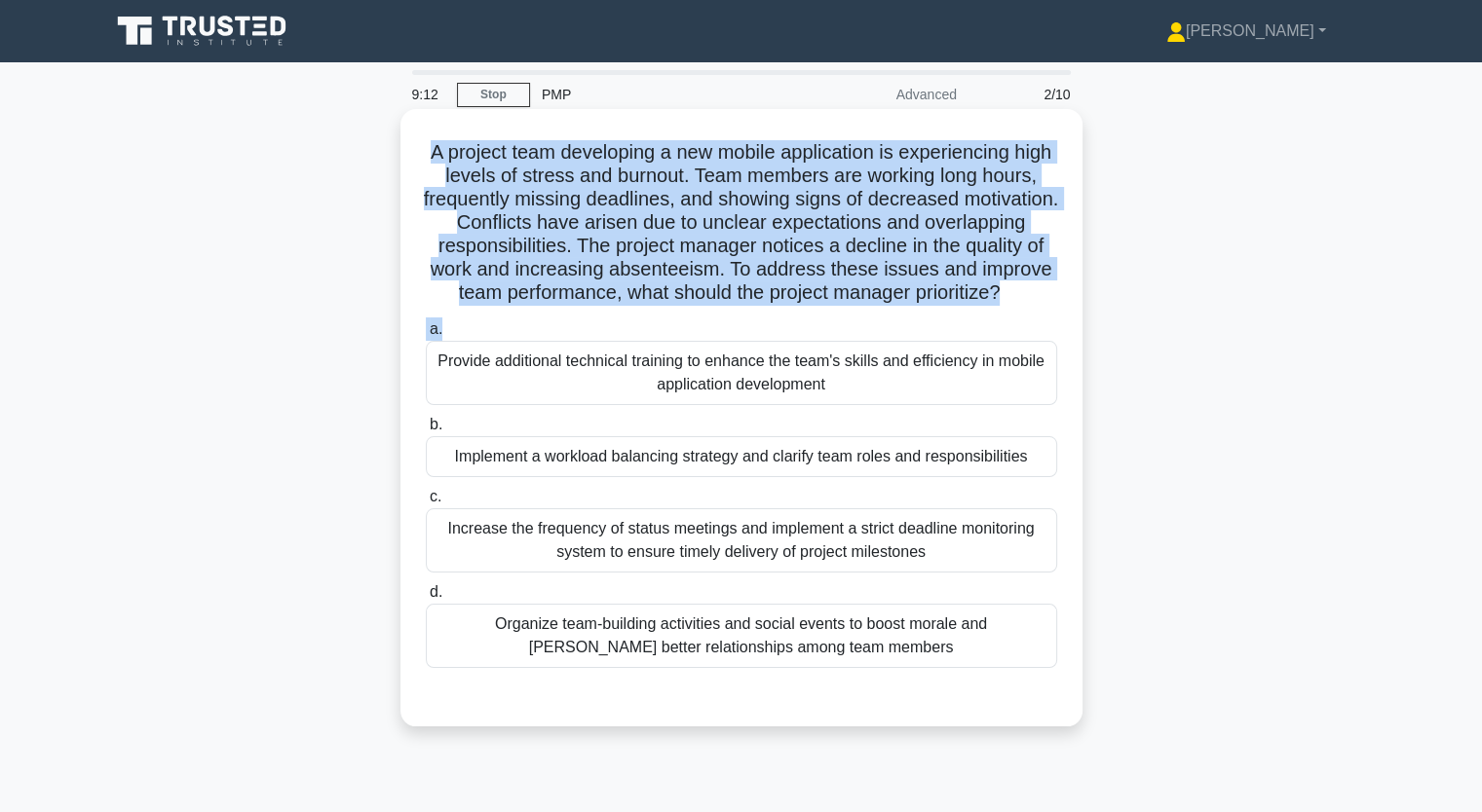
drag, startPoint x: 441, startPoint y: 151, endPoint x: 917, endPoint y: 341, distance: 512.5
click at [917, 341] on div "A project team developing a new mobile application is experiencing high levels …" at bounding box center [742, 418] width 667 height 602
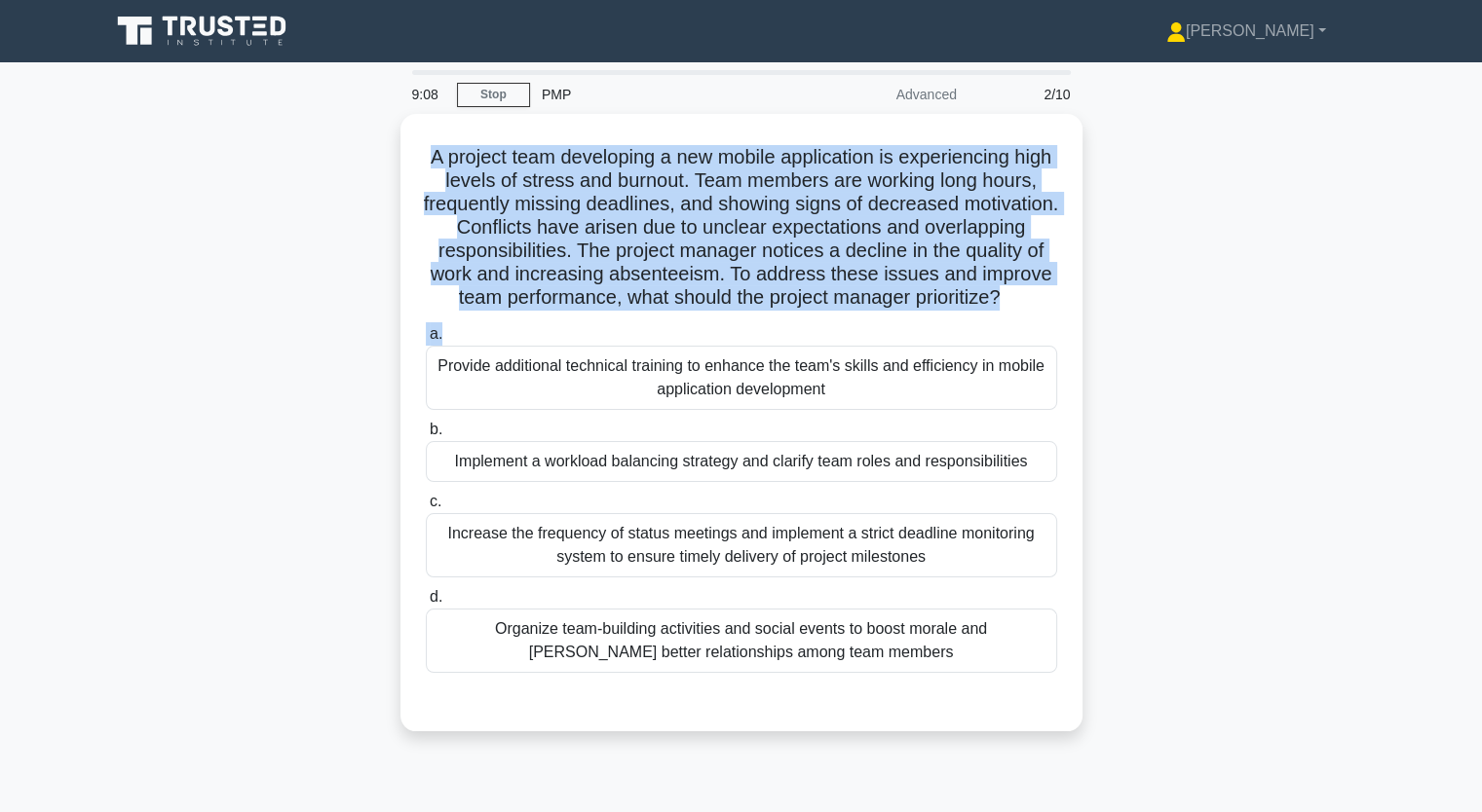
copy div "A project team developing a new mobile application is experiencing high levels …"
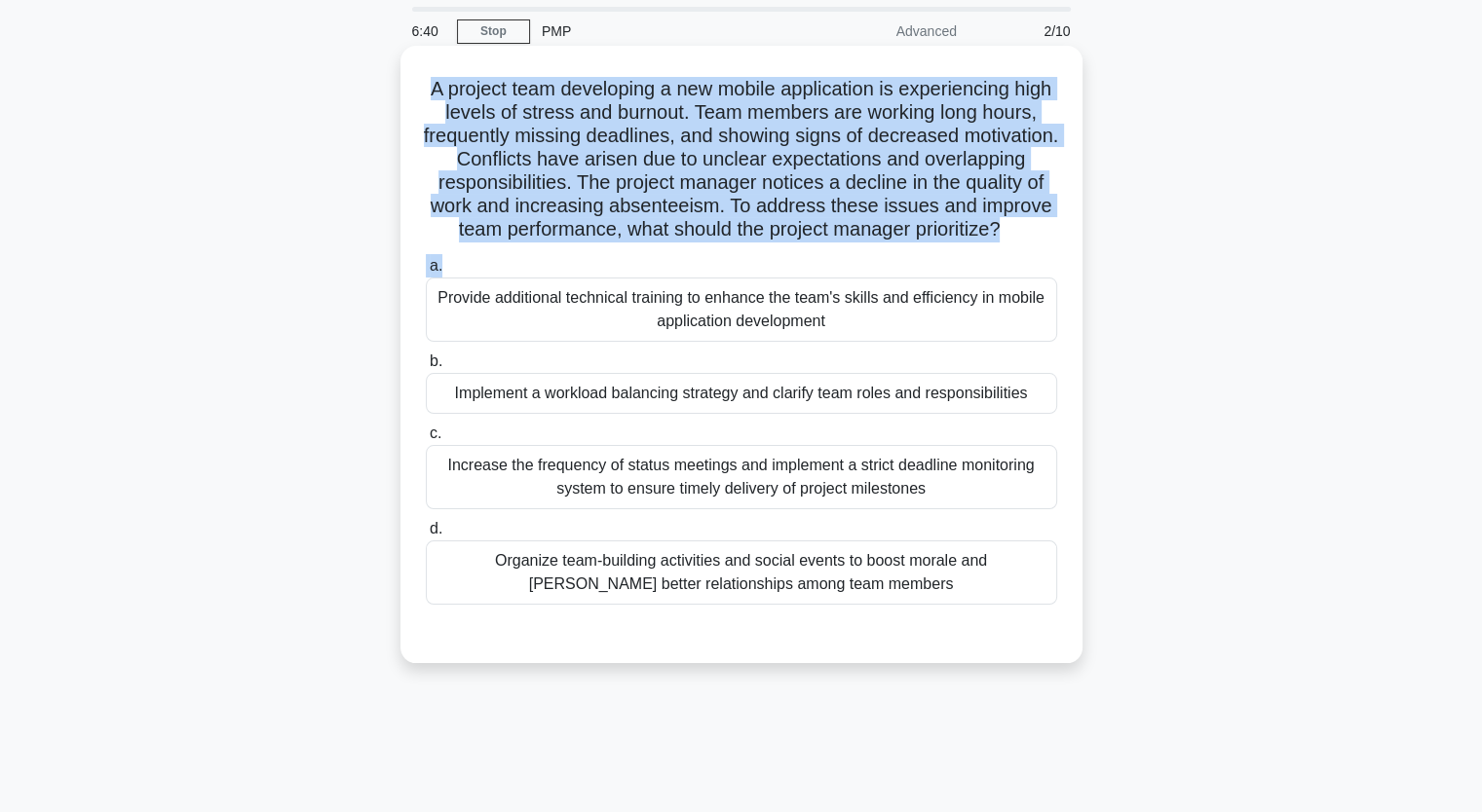
scroll to position [98, 0]
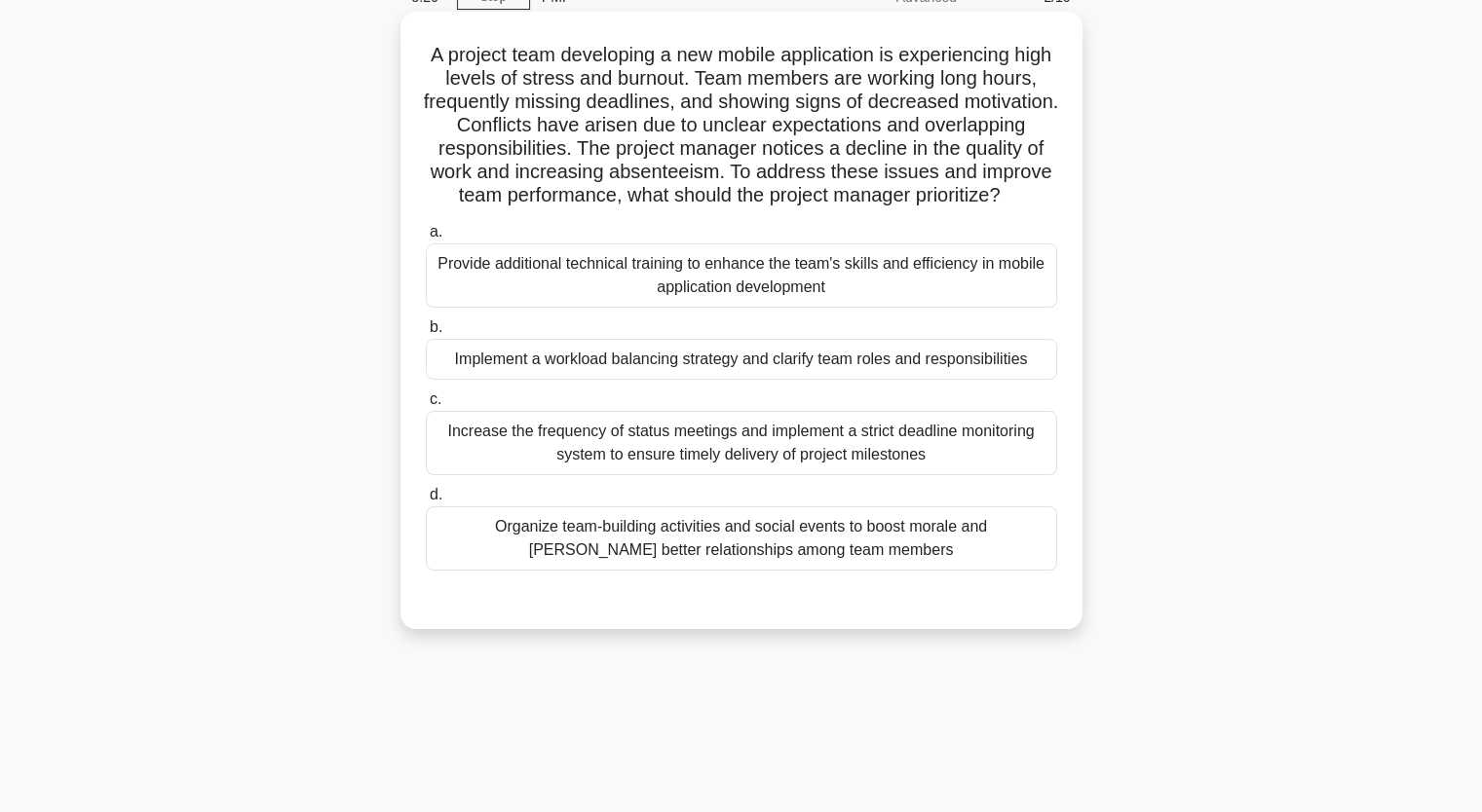
click at [628, 464] on div "Increase the frequency of status meetings and implement a strict deadline monit…" at bounding box center [741, 444] width 632 height 64
click at [425, 406] on input "c. Increase the frequency of status meetings and implement a strict deadline mo…" at bounding box center [425, 400] width 0 height 13
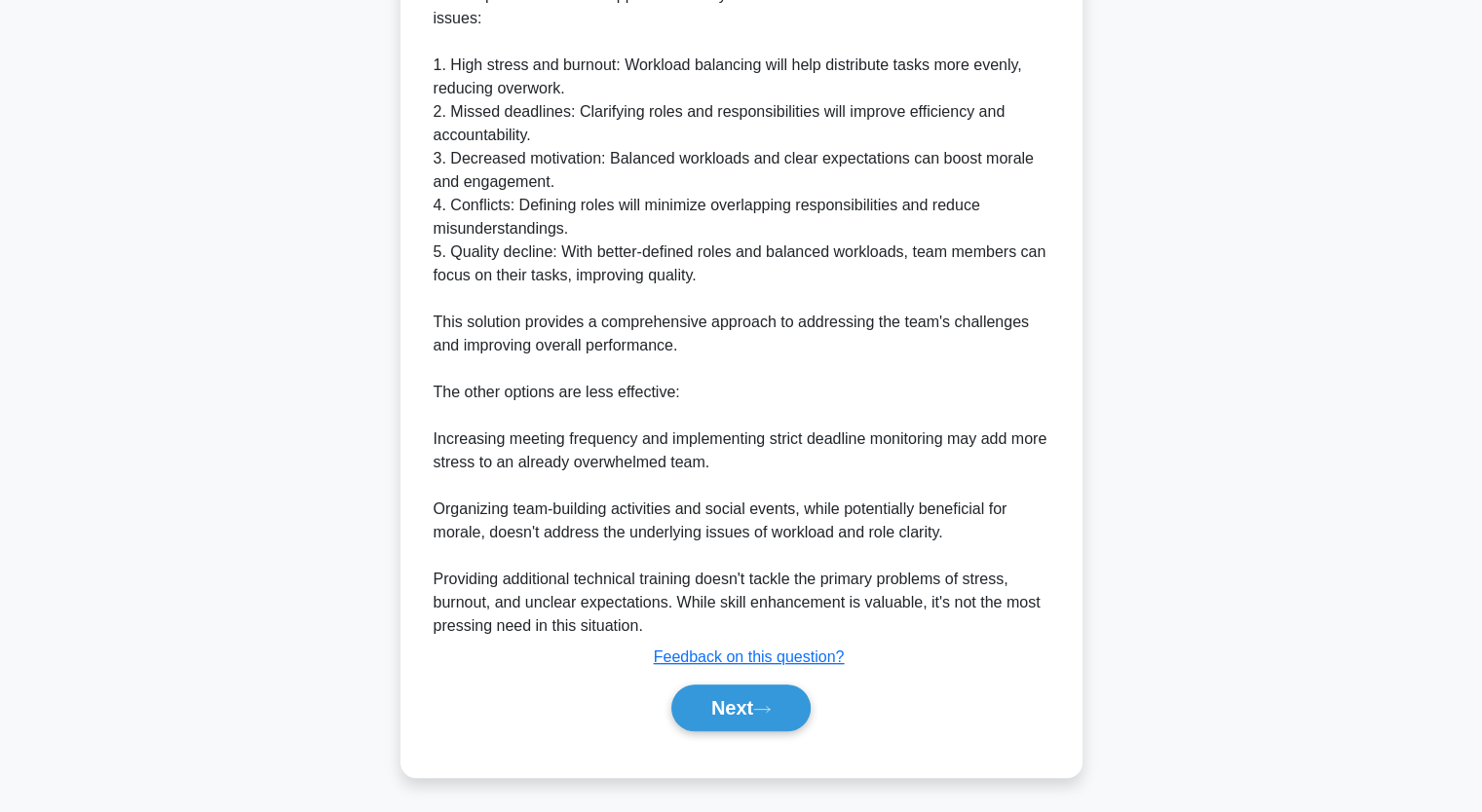
scroll to position [787, 0]
click at [752, 719] on button "Next" at bounding box center [741, 707] width 139 height 47
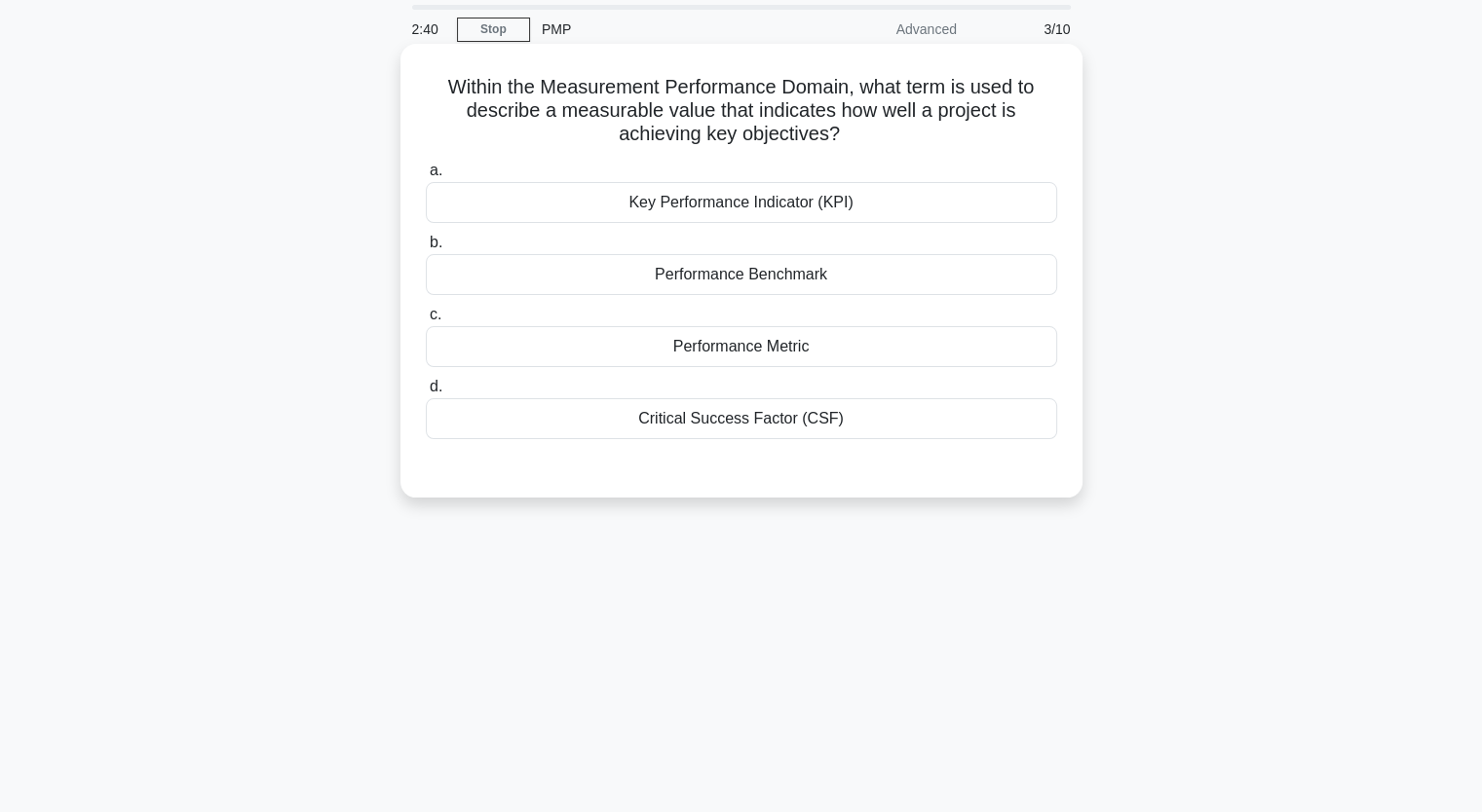
scroll to position [46, 0]
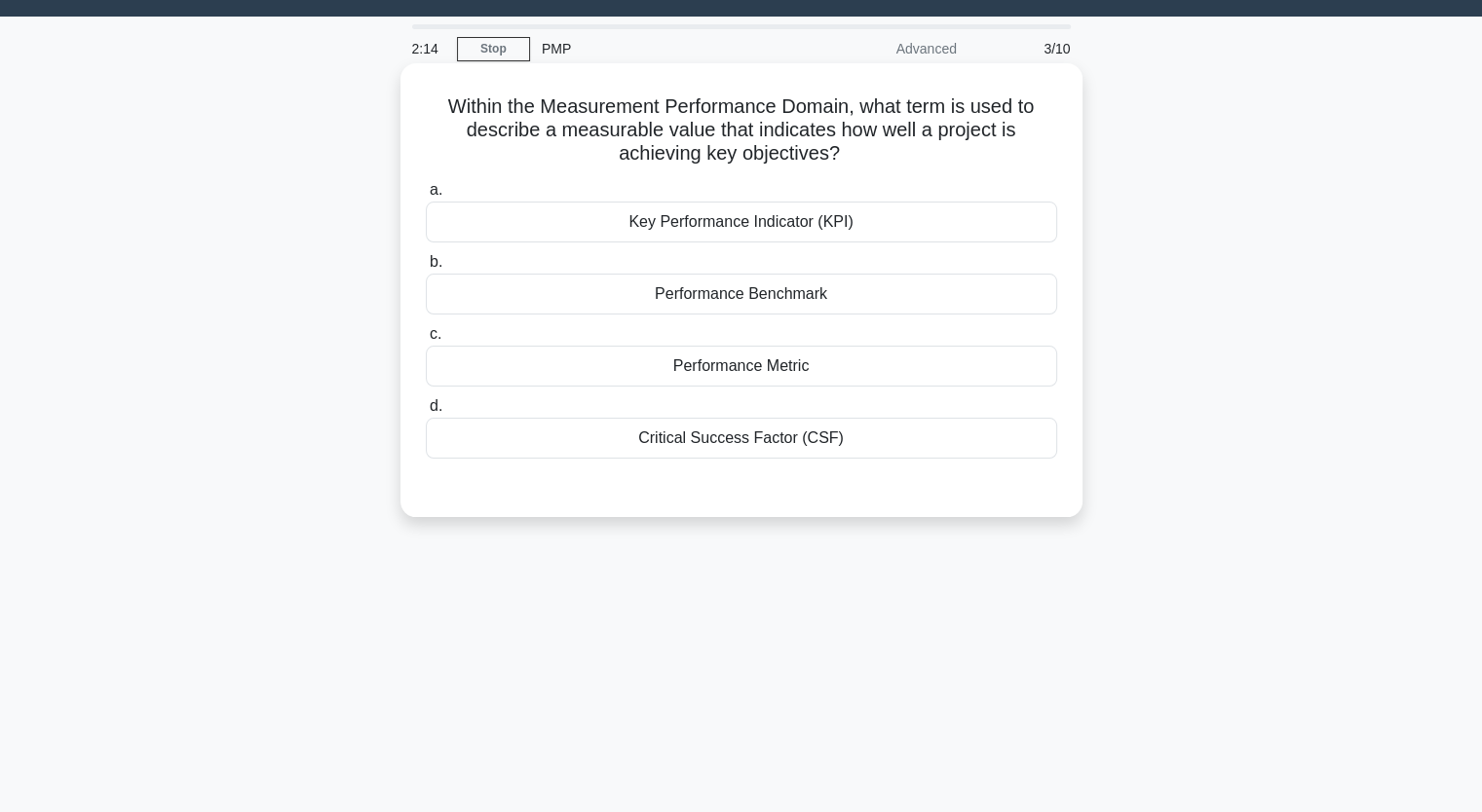
drag, startPoint x: 730, startPoint y: 301, endPoint x: 740, endPoint y: 468, distance: 167.3
click at [740, 468] on div "a. Key Performance Indicator (KPI) b. Performance Benchmark" at bounding box center [741, 333] width 635 height 320
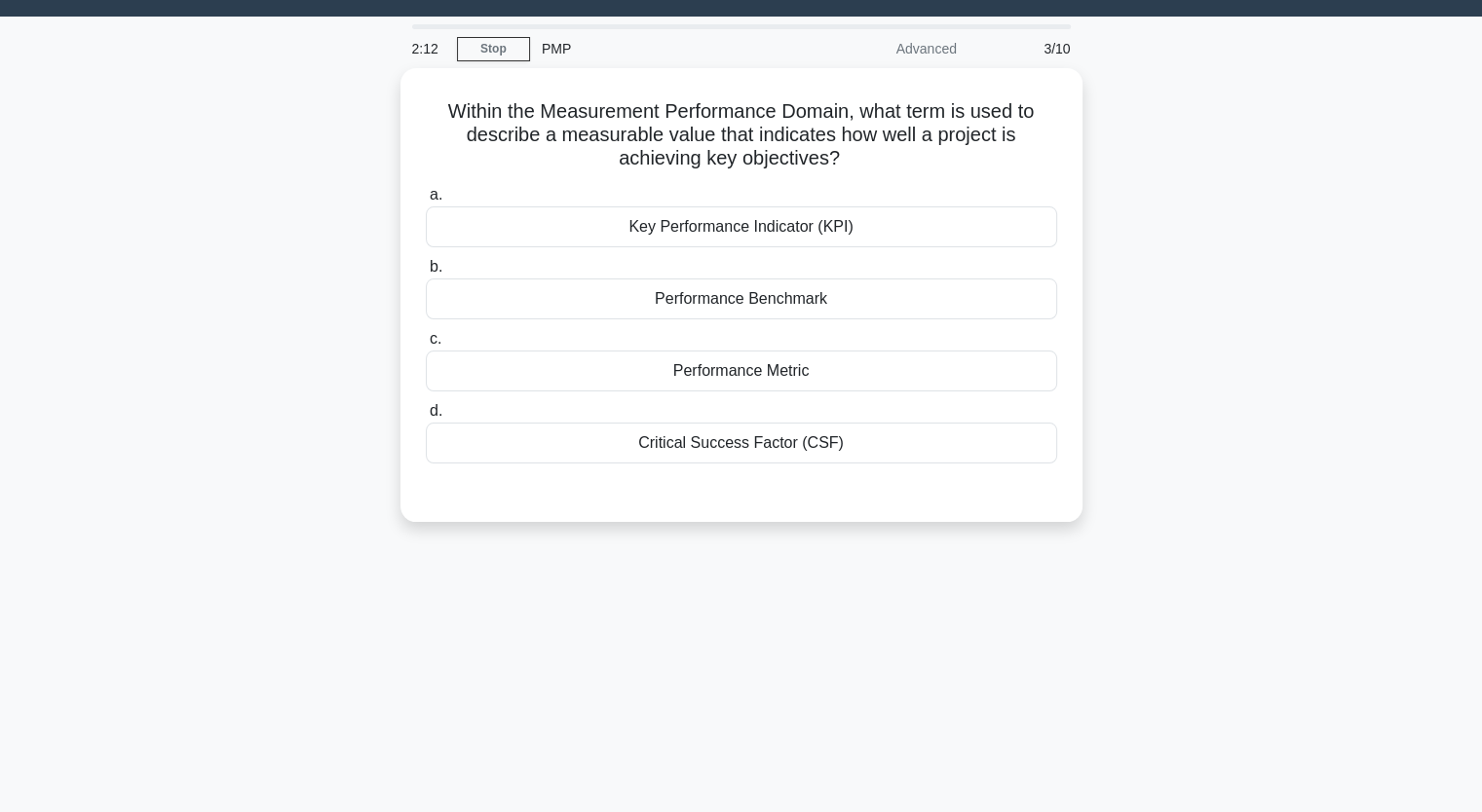
click at [225, 247] on div "Within the Measurement Performance Domain, what term is used to describe a meas…" at bounding box center [741, 307] width 1286 height 477
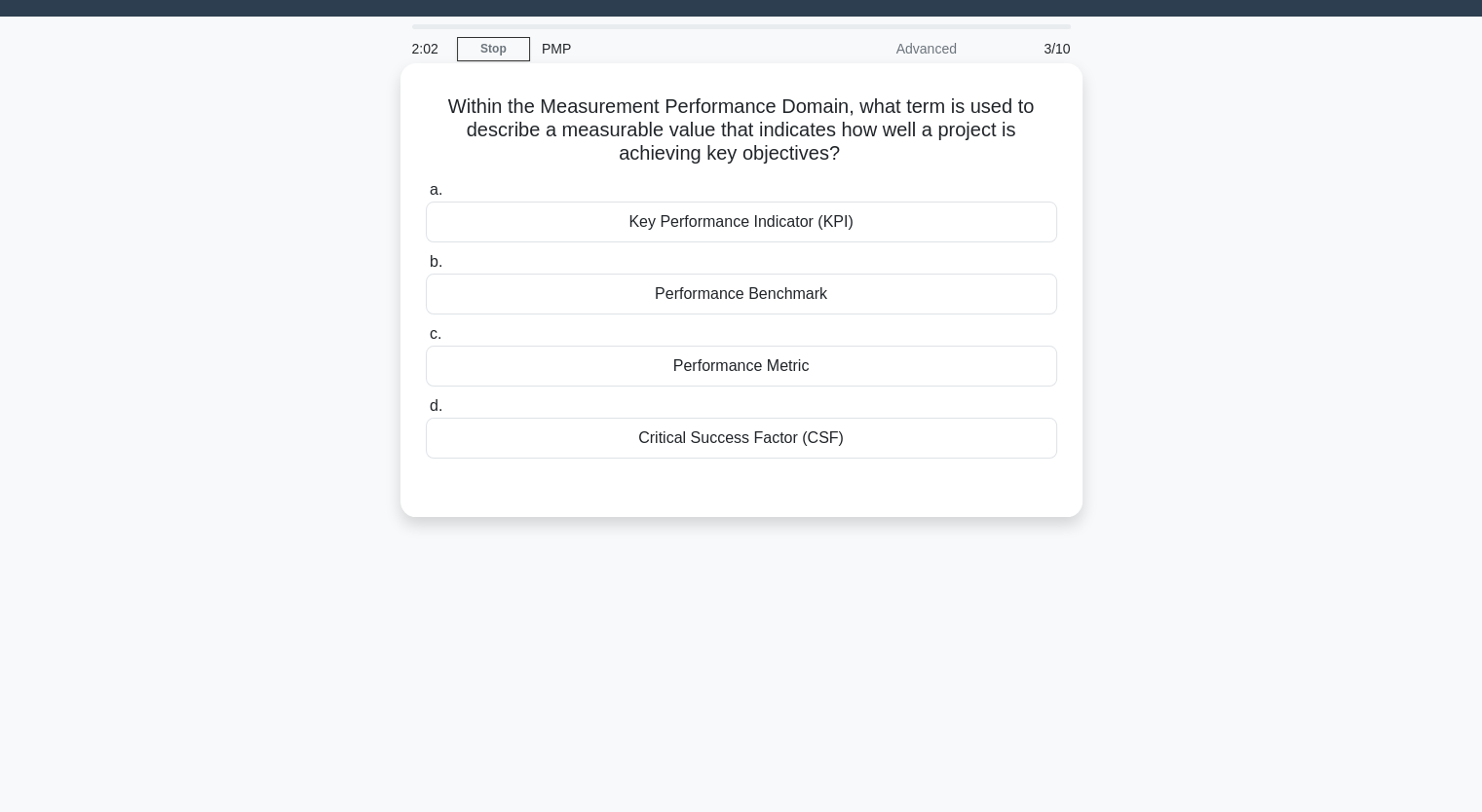
click at [761, 443] on div "Critical Success Factor (CSF)" at bounding box center [741, 438] width 632 height 41
click at [425, 413] on input "d. Critical Success Factor (CSF)" at bounding box center [425, 406] width 0 height 13
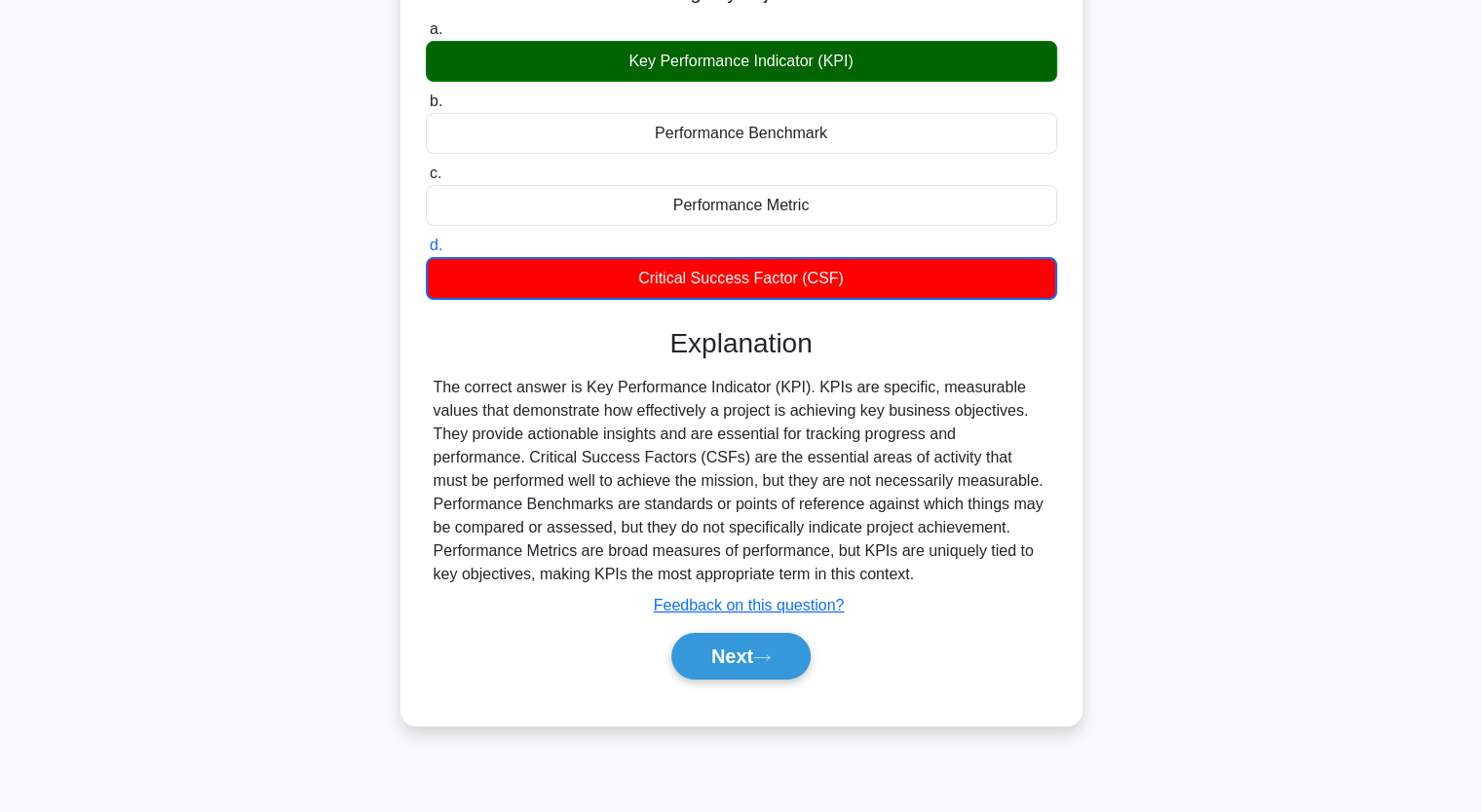
scroll to position [240, 0]
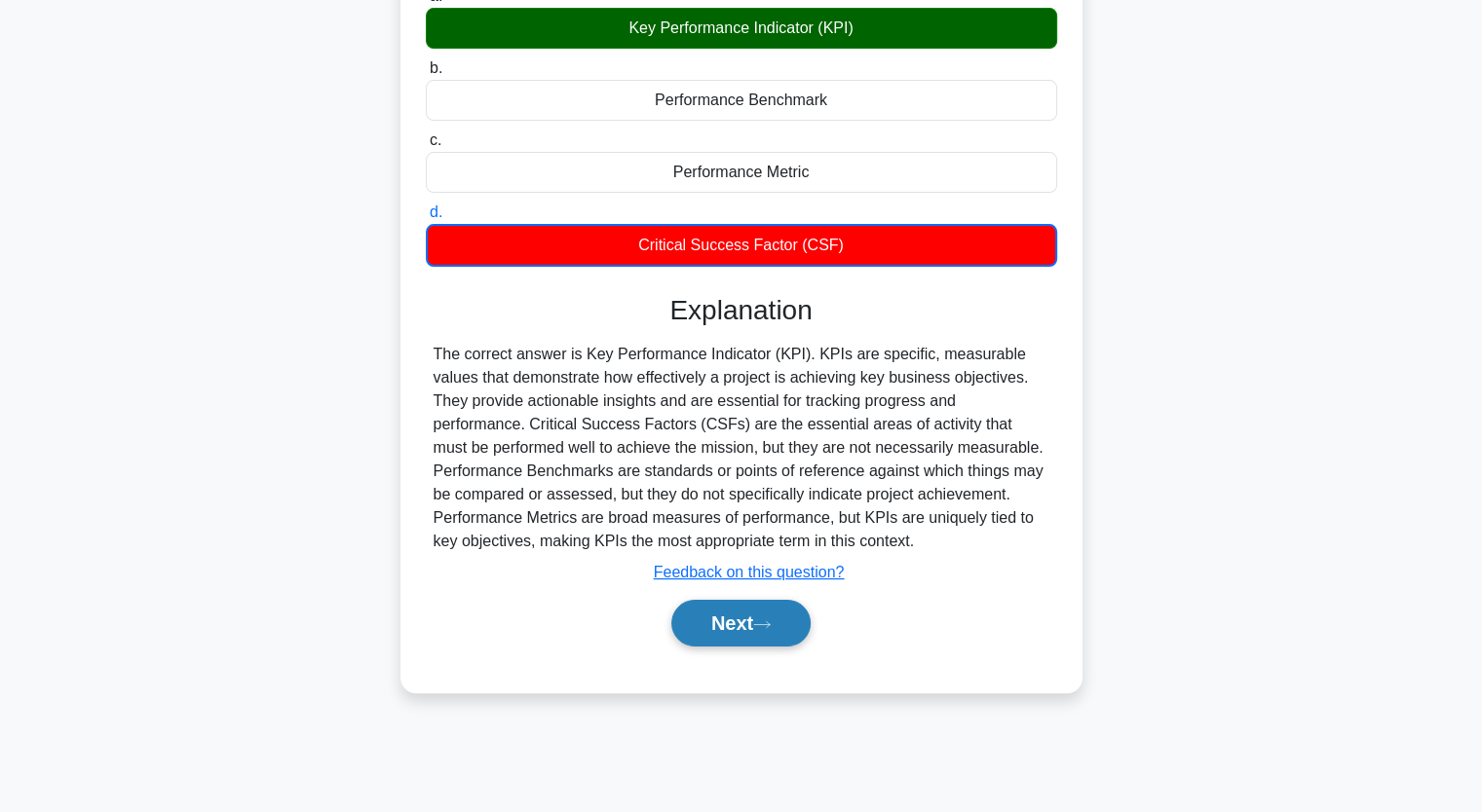
click at [730, 624] on button "Next" at bounding box center [741, 623] width 139 height 47
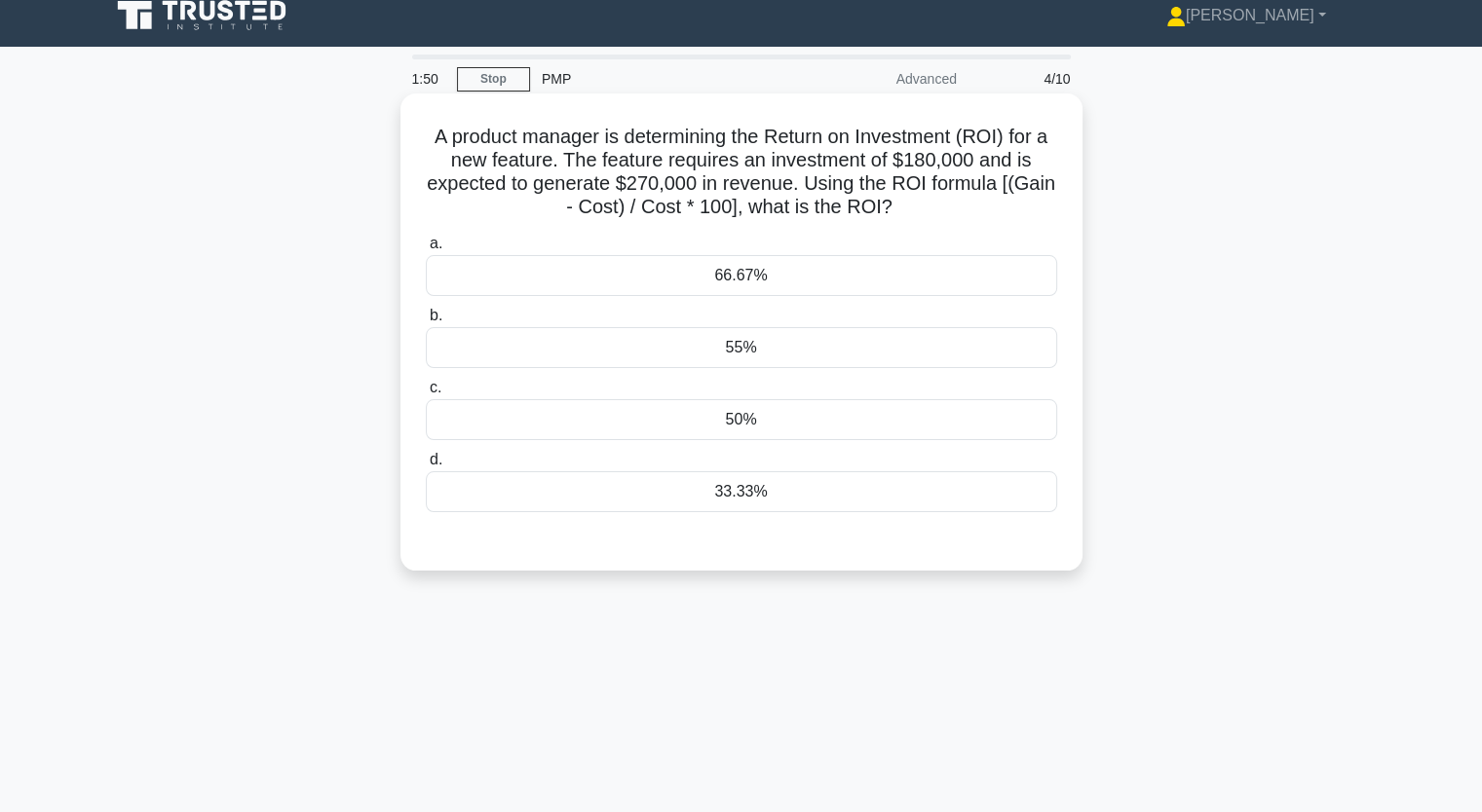
scroll to position [0, 0]
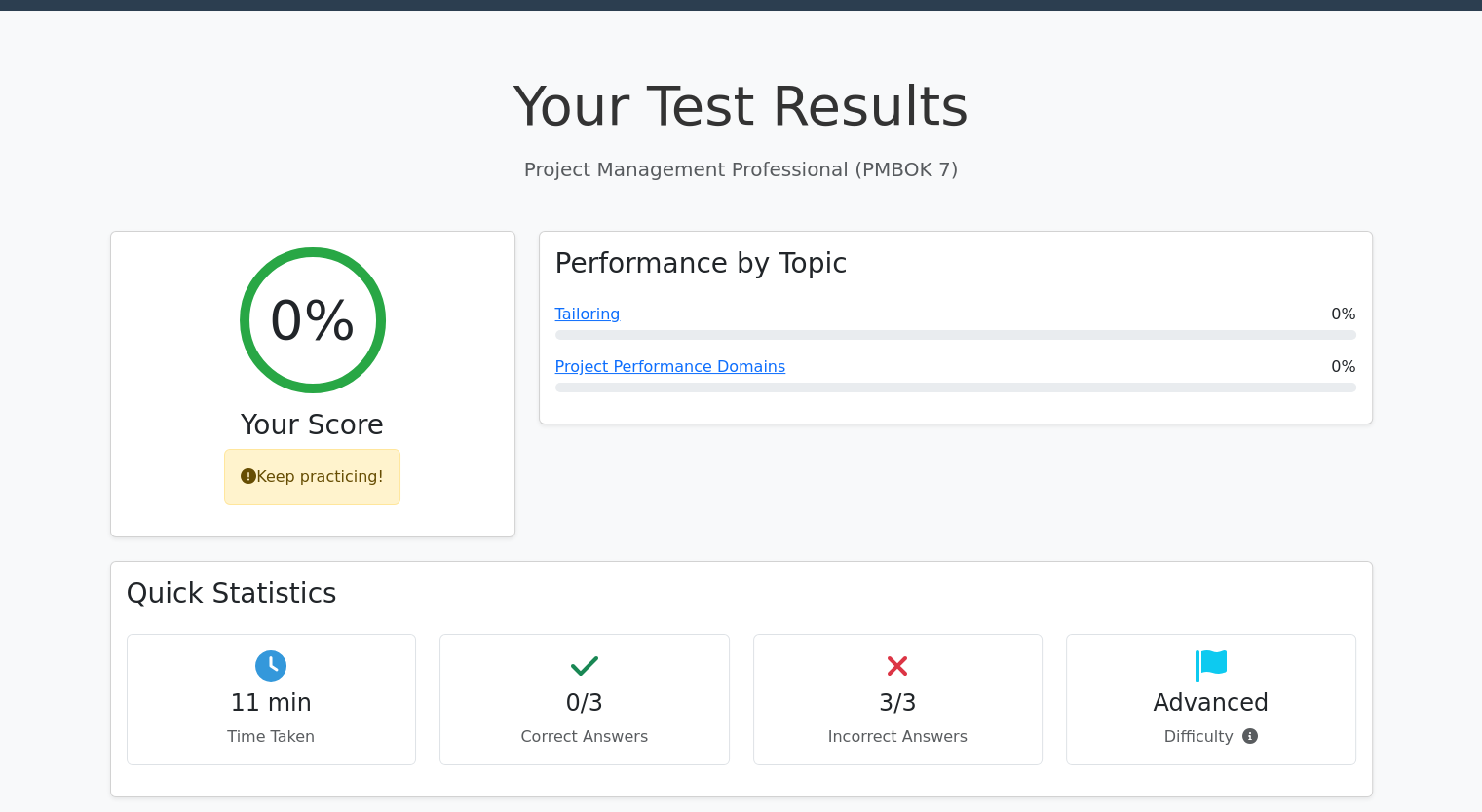
scroll to position [98, 0]
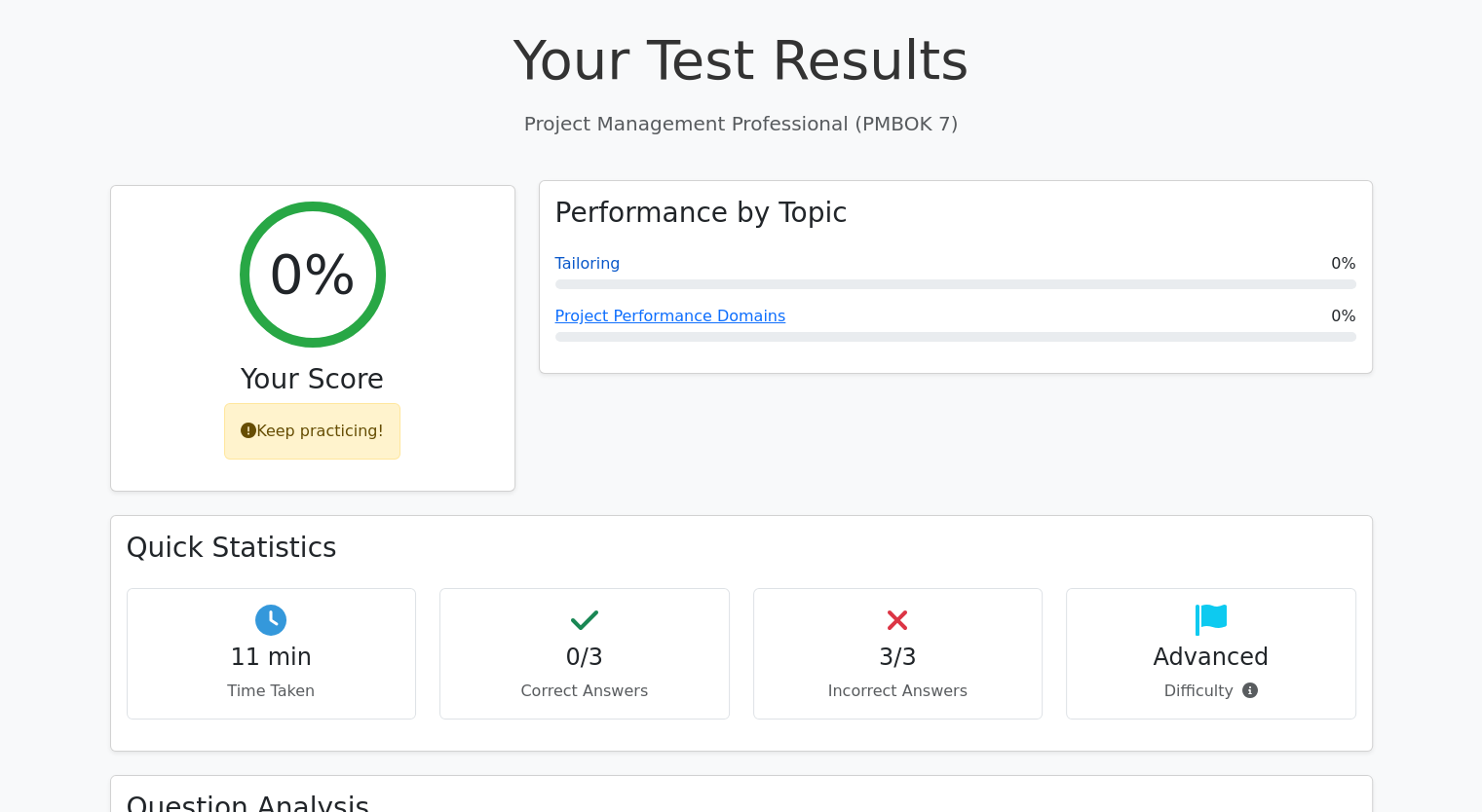
click at [596, 268] on link "Tailoring" at bounding box center [588, 263] width 65 height 19
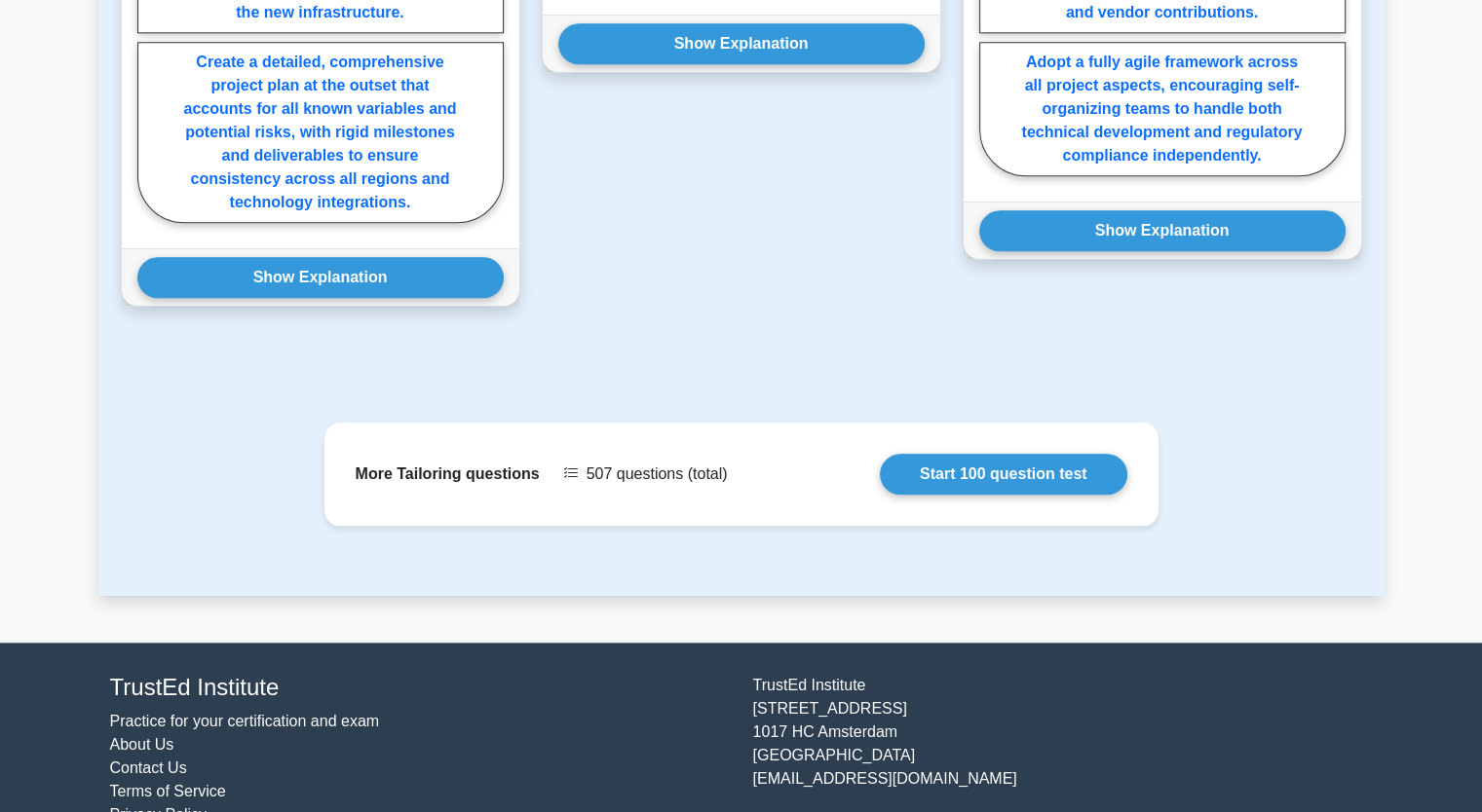
scroll to position [1940, 0]
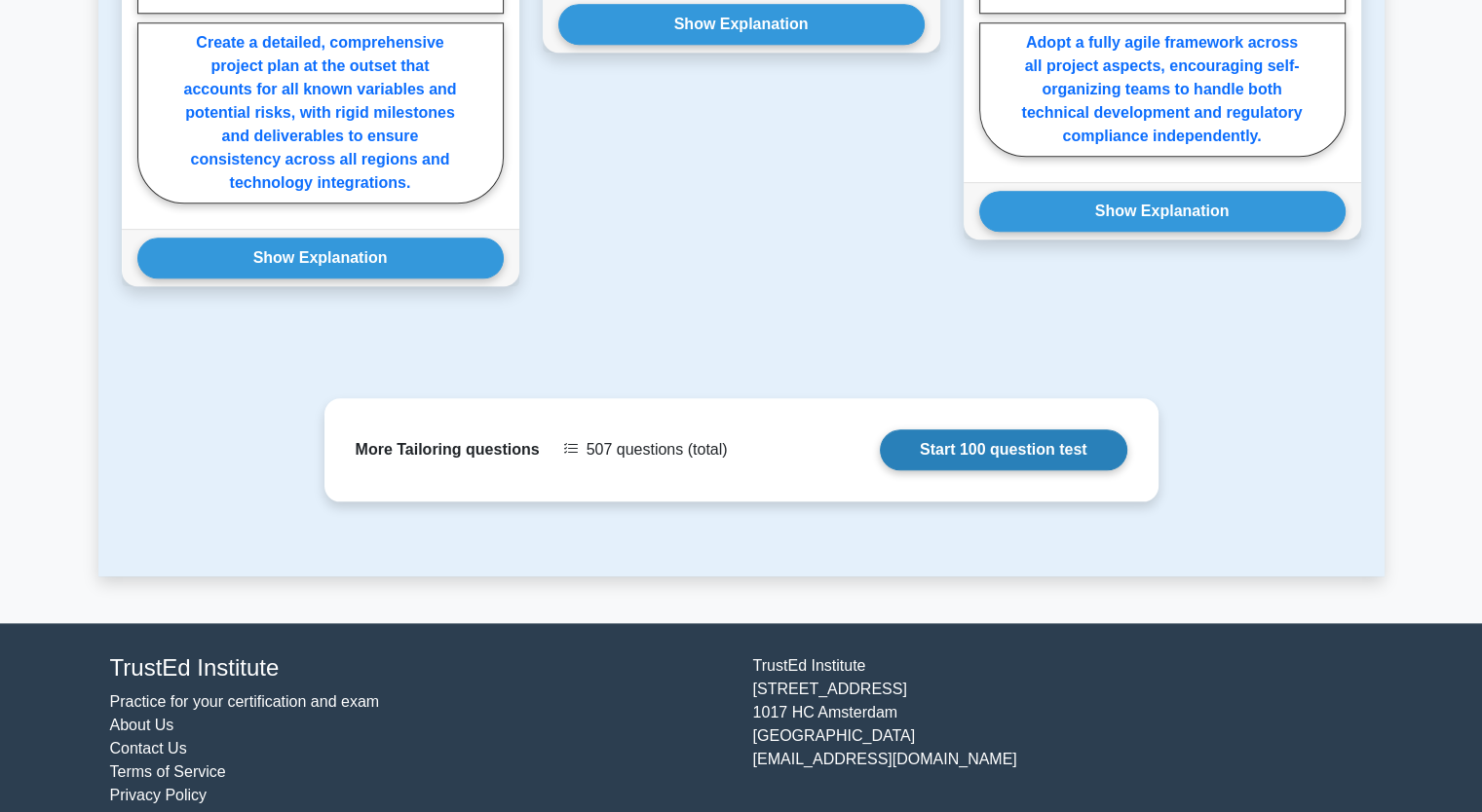
click at [949, 429] on link "Start 100 question test" at bounding box center [1003, 449] width 247 height 41
click at [938, 429] on link "Start 100 question test" at bounding box center [1003, 449] width 247 height 41
